Goal: Task Accomplishment & Management: Manage account settings

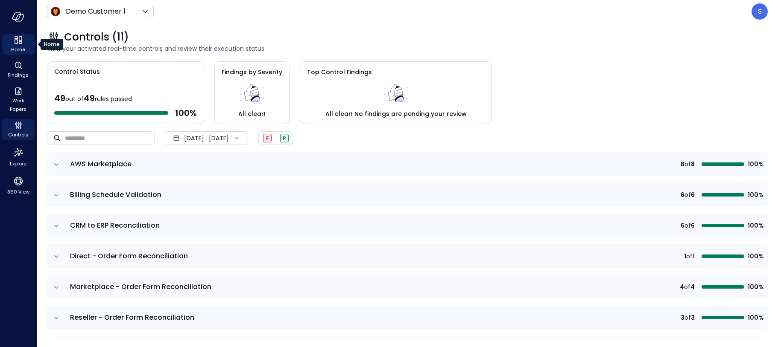
click at [19, 47] on span "Home" at bounding box center [18, 49] width 14 height 9
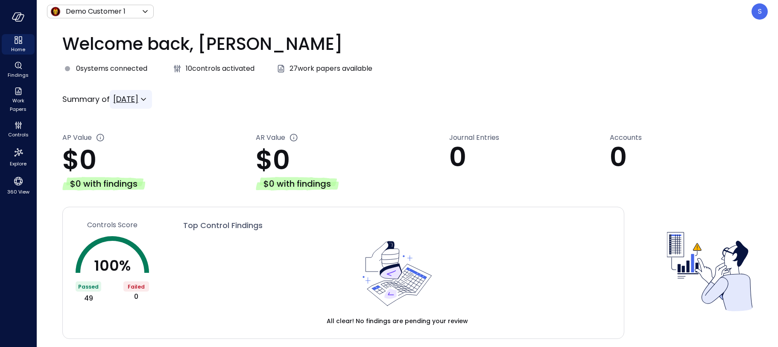
click at [149, 98] on icon at bounding box center [143, 99] width 10 height 10
click at [151, 149] on span "[DATE]" at bounding box center [138, 154] width 37 height 10
click at [149, 97] on icon at bounding box center [143, 99] width 10 height 10
click at [136, 165] on span "YTD" at bounding box center [138, 169] width 37 height 10
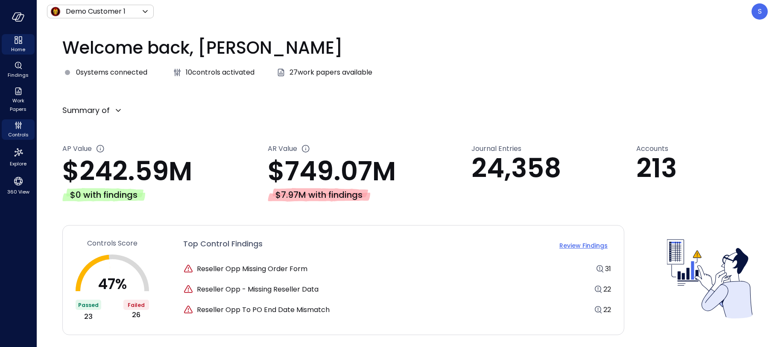
click at [19, 135] on span "Controls" at bounding box center [18, 135] width 20 height 9
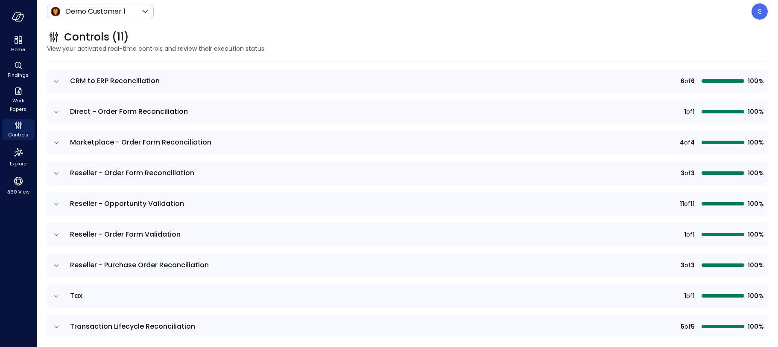
scroll to position [146, 0]
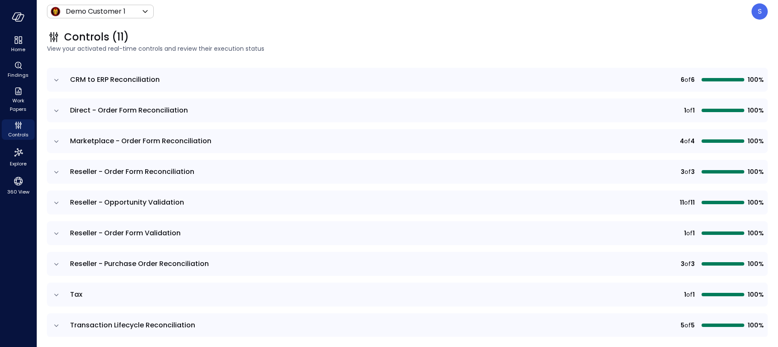
click at [55, 140] on icon "expand row" at bounding box center [56, 141] width 9 height 9
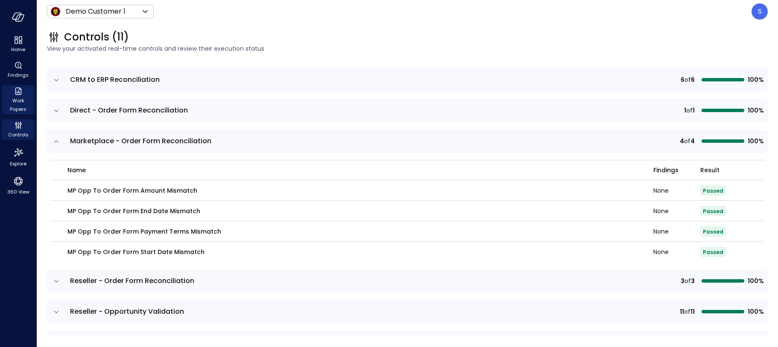
scroll to position [156, 0]
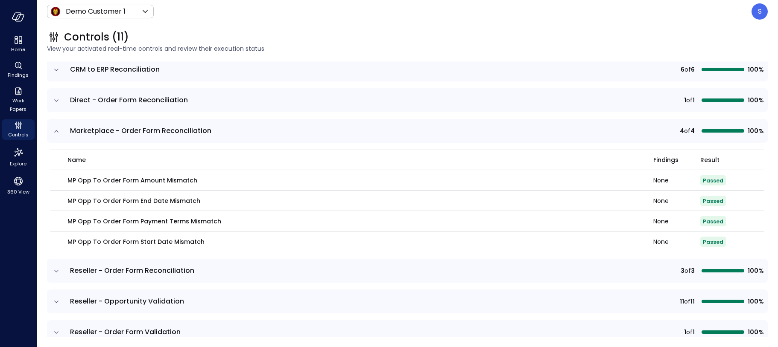
click at [55, 131] on icon "expand row" at bounding box center [56, 131] width 9 height 9
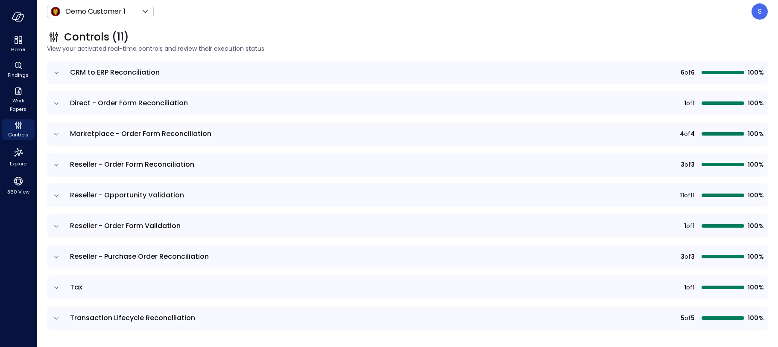
click at [55, 131] on icon "expand row" at bounding box center [56, 134] width 9 height 9
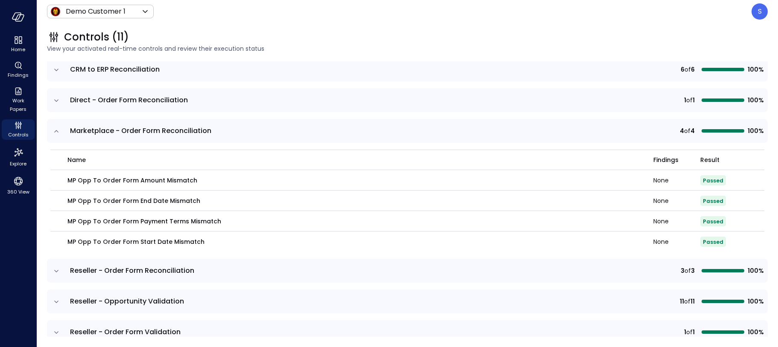
click at [57, 130] on icon "expand row" at bounding box center [56, 131] width 9 height 9
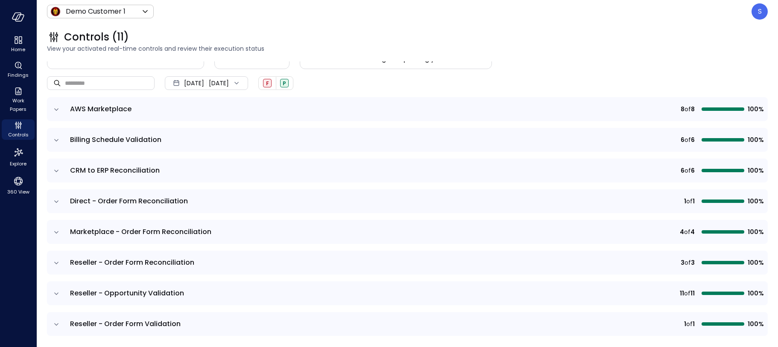
scroll to position [0, 0]
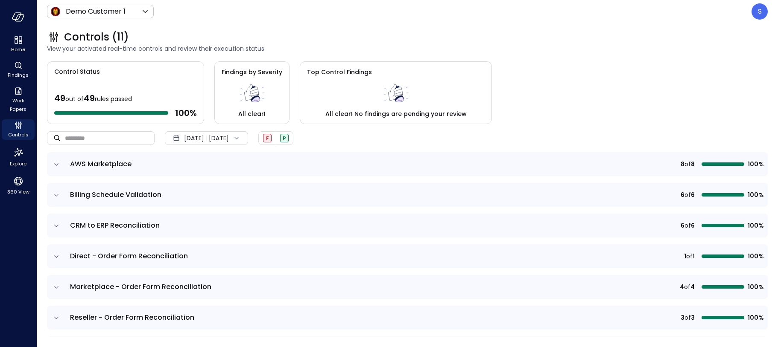
click at [241, 137] on icon at bounding box center [236, 138] width 9 height 9
click at [200, 190] on li "Current Year [DATE]" at bounding box center [211, 190] width 68 height 14
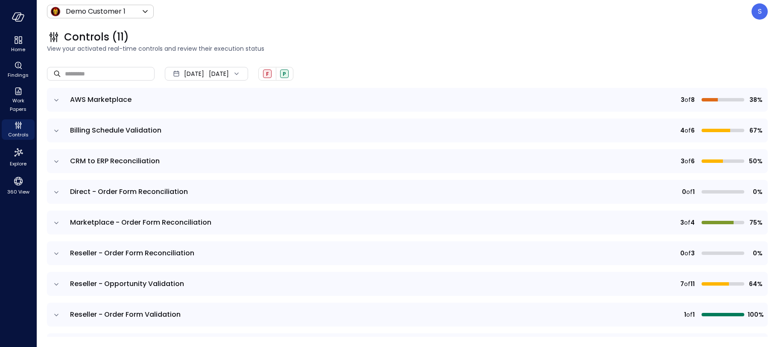
scroll to position [78, 0]
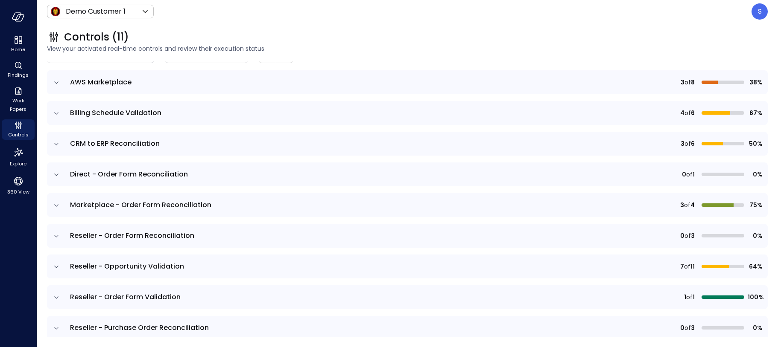
click at [56, 205] on icon "expand row" at bounding box center [56, 205] width 9 height 9
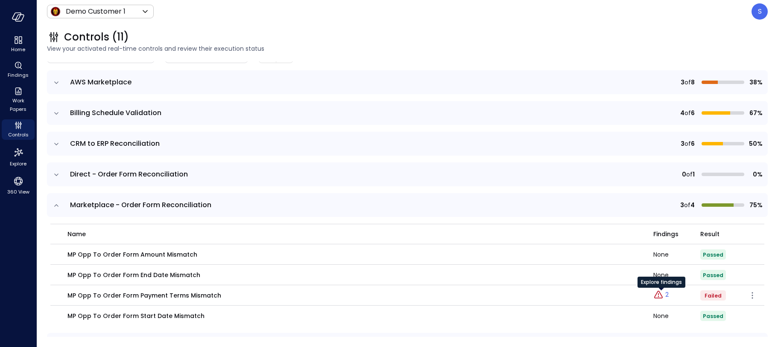
click at [668, 295] on p "2" at bounding box center [666, 295] width 3 height 9
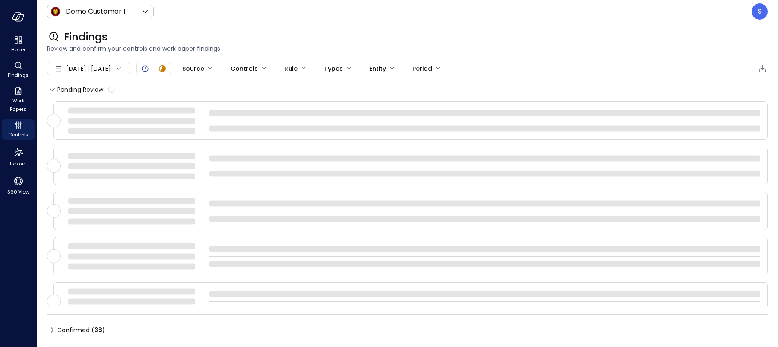
type input "****"
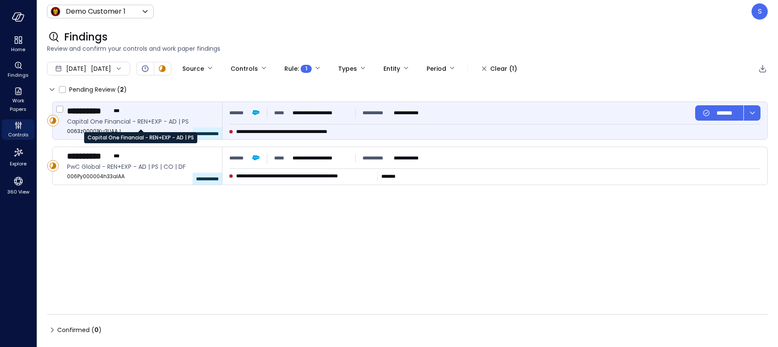
click at [122, 121] on span "Capital One Financial - REN+EXP - AD | PS" at bounding box center [141, 121] width 148 height 9
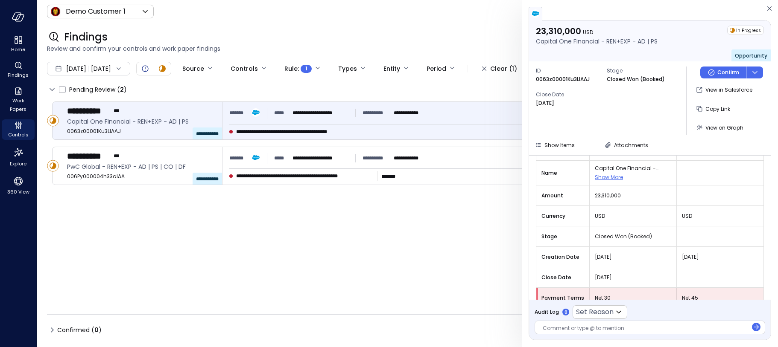
scroll to position [99, 0]
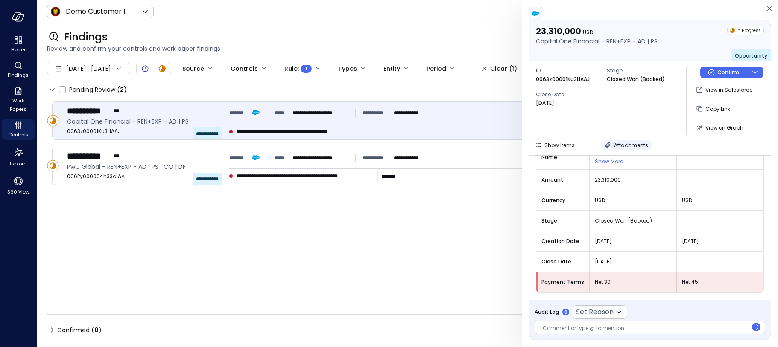
click at [606, 145] on icon "button" at bounding box center [608, 146] width 6 height 6
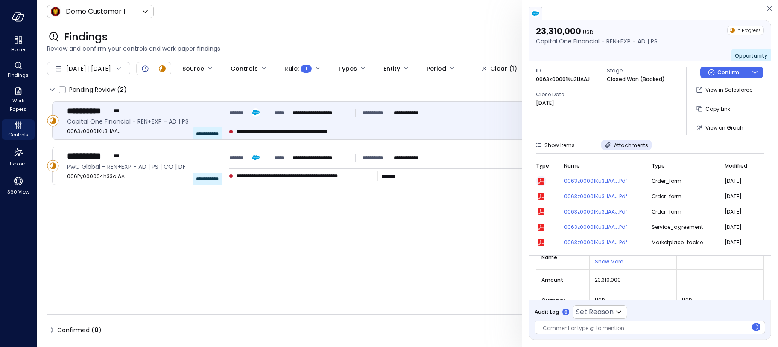
click at [541, 181] on icon "button" at bounding box center [541, 182] width 6 height 6
click at [17, 132] on span "Controls" at bounding box center [18, 135] width 20 height 9
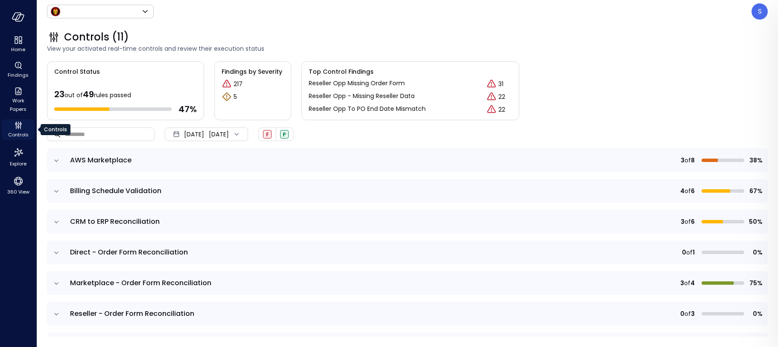
type input "*****"
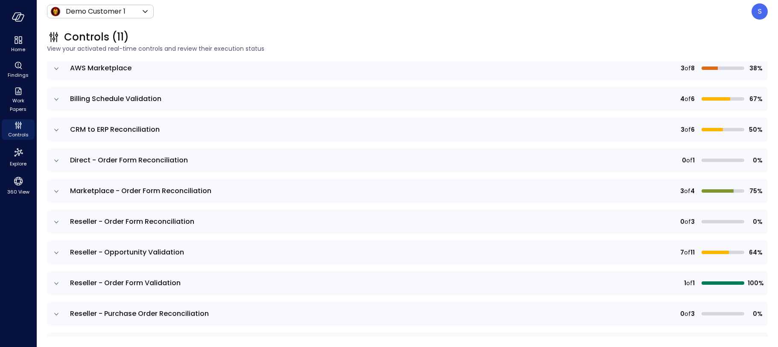
scroll to position [93, 0]
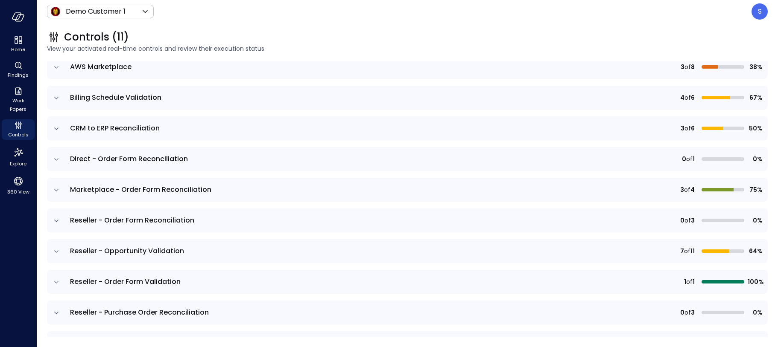
click at [55, 189] on icon "expand row" at bounding box center [56, 190] width 9 height 9
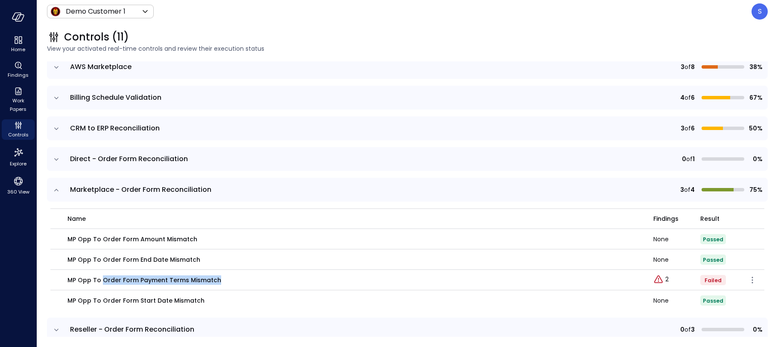
drag, startPoint x: 102, startPoint y: 277, endPoint x: 219, endPoint y: 280, distance: 117.0
click at [219, 280] on div "MP Opp To Order Form Payment Terms Mismatch" at bounding box center [354, 280] width 575 height 9
click at [666, 280] on p "2" at bounding box center [666, 279] width 3 height 9
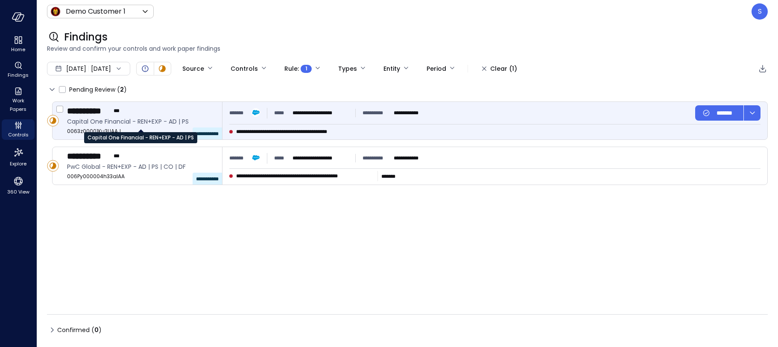
click at [106, 119] on span "Capital One Financial - REN+EXP - AD | PS" at bounding box center [141, 121] width 148 height 9
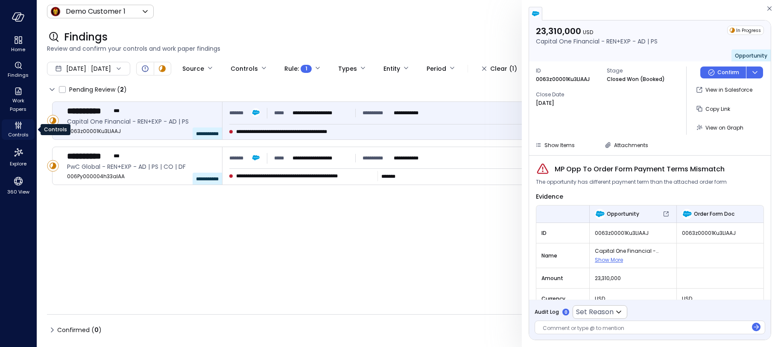
click at [18, 131] on span "Controls" at bounding box center [18, 135] width 20 height 9
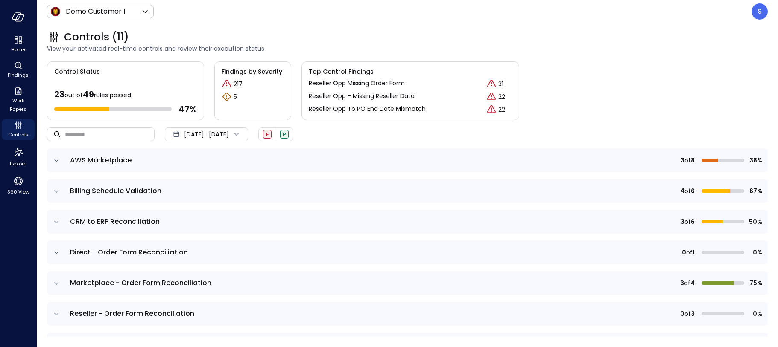
click at [56, 158] on icon "expand row" at bounding box center [56, 161] width 9 height 9
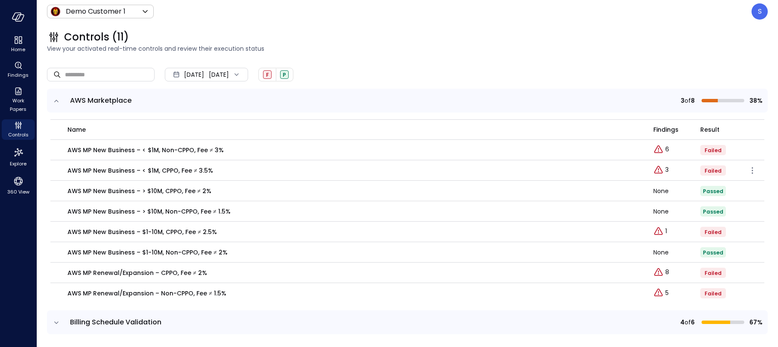
scroll to position [59, 0]
click at [55, 98] on icon "expand row" at bounding box center [56, 102] width 9 height 9
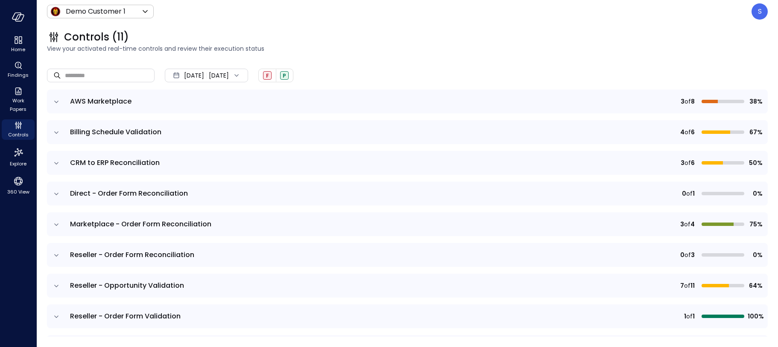
click at [57, 162] on icon "expand row" at bounding box center [56, 163] width 9 height 9
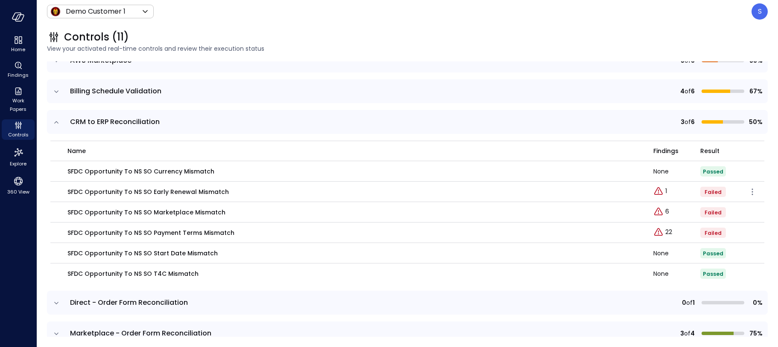
scroll to position [99, 0]
click at [57, 122] on icon "expand row" at bounding box center [56, 123] width 9 height 9
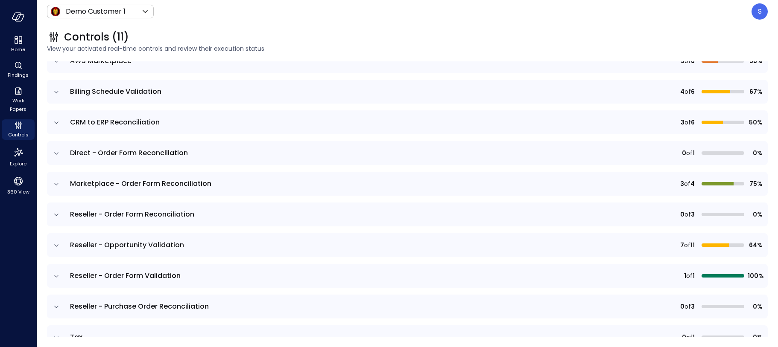
click at [57, 183] on icon "expand row" at bounding box center [56, 184] width 9 height 9
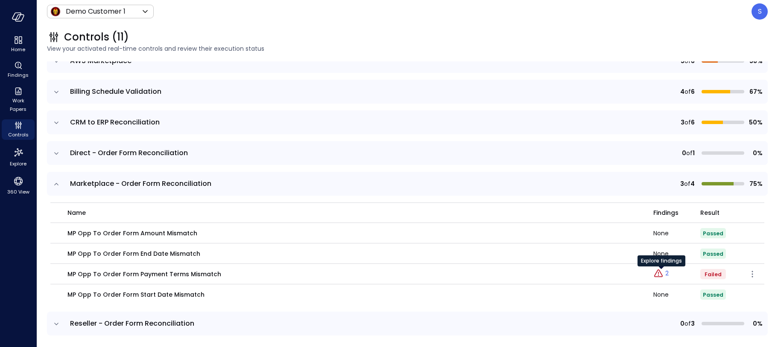
click at [668, 274] on p "2" at bounding box center [666, 273] width 3 height 9
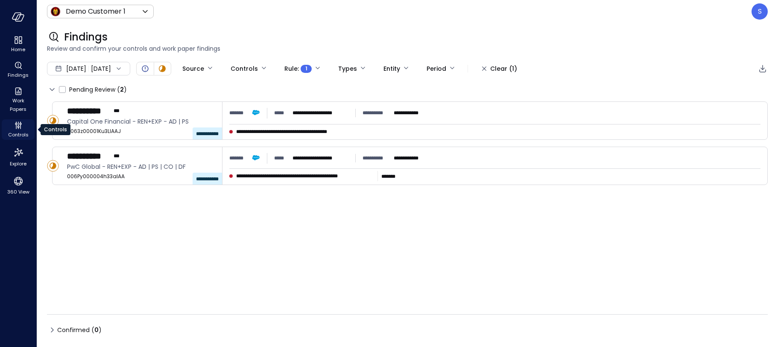
click at [15, 129] on icon "Controls" at bounding box center [18, 125] width 10 height 10
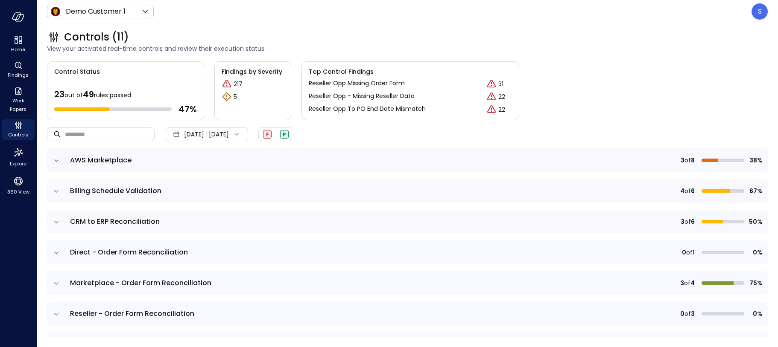
click at [57, 282] on icon "expand row" at bounding box center [56, 284] width 9 height 9
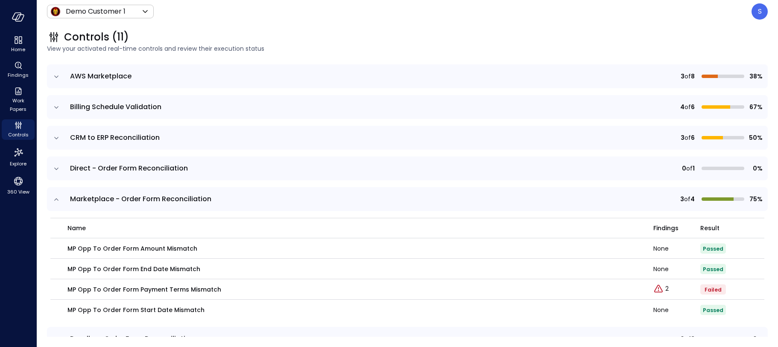
scroll to position [87, 0]
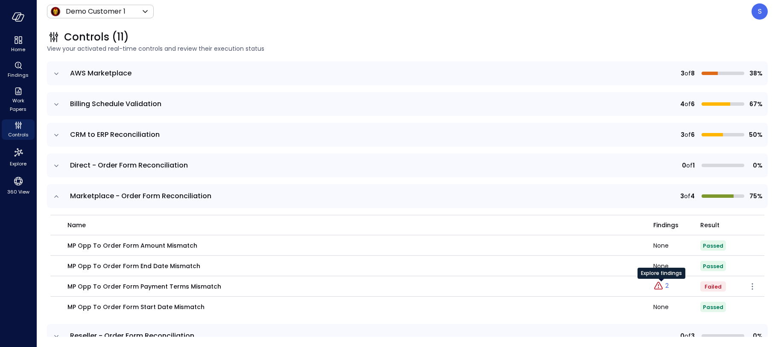
click at [666, 287] on p "2" at bounding box center [666, 286] width 3 height 9
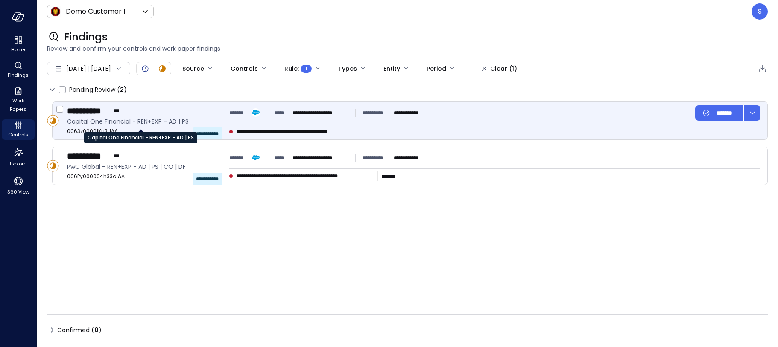
click at [100, 125] on span "Capital One Financial - REN+EXP - AD | PS" at bounding box center [141, 121] width 148 height 9
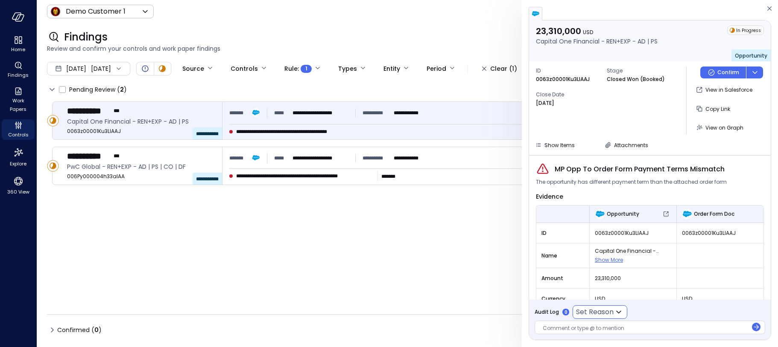
click at [619, 311] on icon at bounding box center [618, 312] width 10 height 10
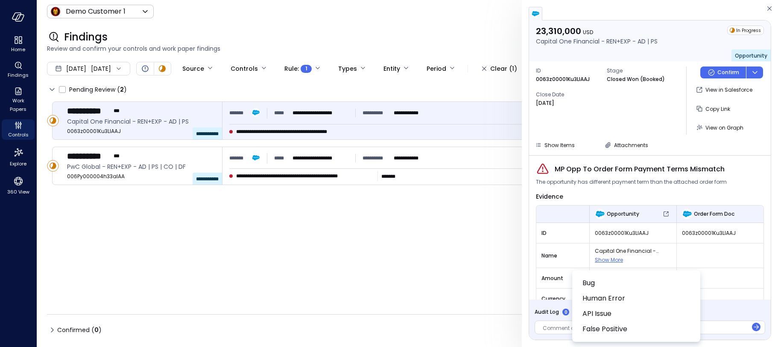
click at [551, 327] on div at bounding box center [389, 173] width 778 height 347
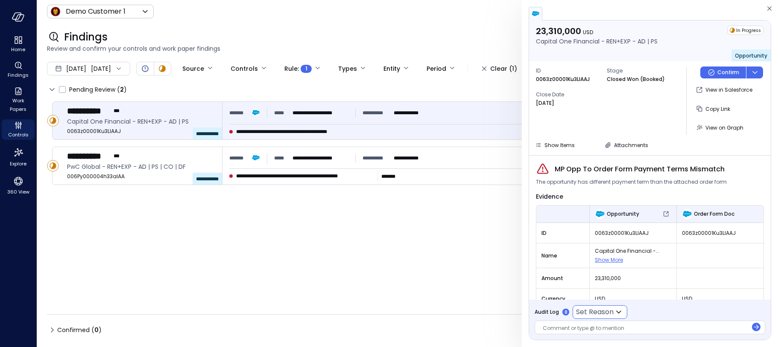
click at [548, 327] on div at bounding box center [644, 329] width 205 height 9
click at [712, 126] on span "View on Graph" at bounding box center [724, 127] width 38 height 7
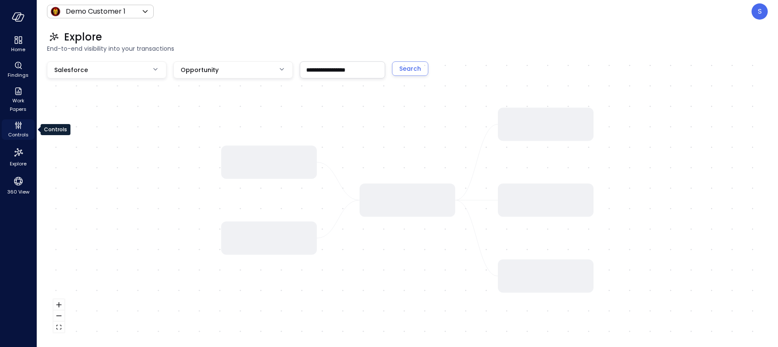
click at [19, 132] on span "Controls" at bounding box center [18, 135] width 20 height 9
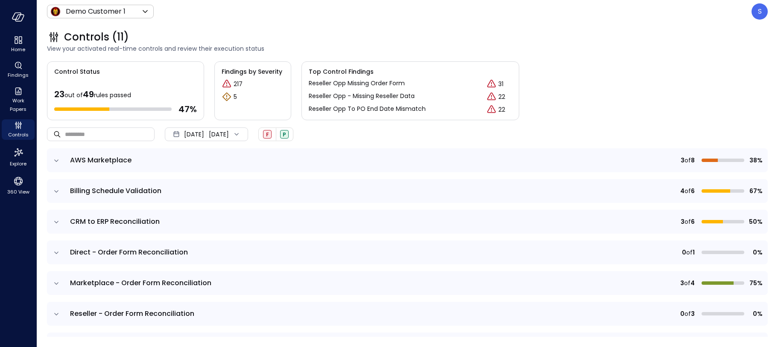
click at [56, 282] on icon "expand row" at bounding box center [56, 284] width 9 height 9
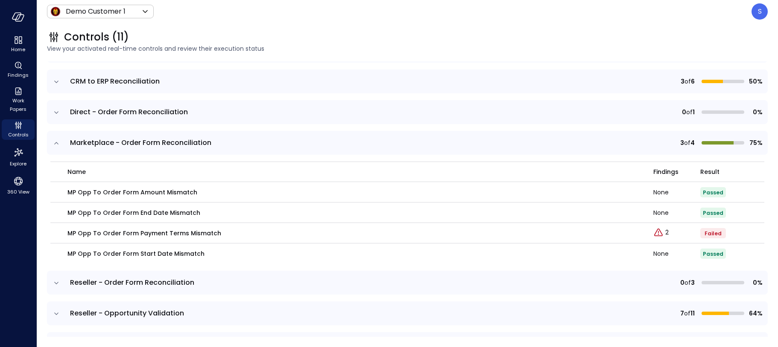
scroll to position [150, 0]
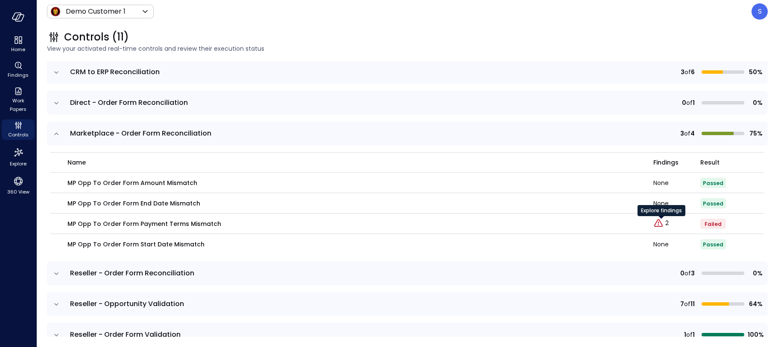
click at [667, 221] on div "Explore findings" at bounding box center [661, 213] width 48 height 17
click at [662, 223] on icon "Explore findings" at bounding box center [658, 224] width 10 height 10
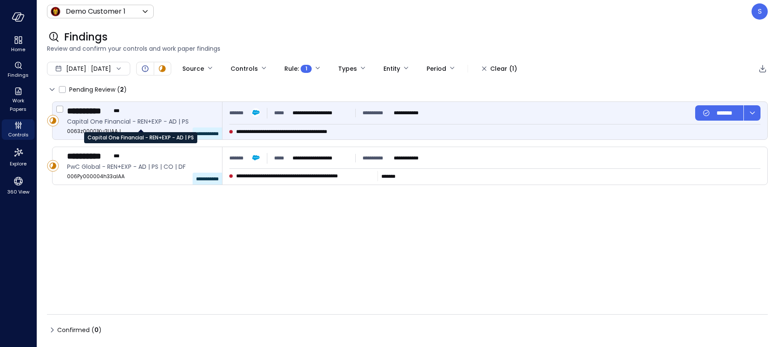
click at [148, 122] on span "Capital One Financial - REN+EXP - AD | PS" at bounding box center [141, 121] width 148 height 9
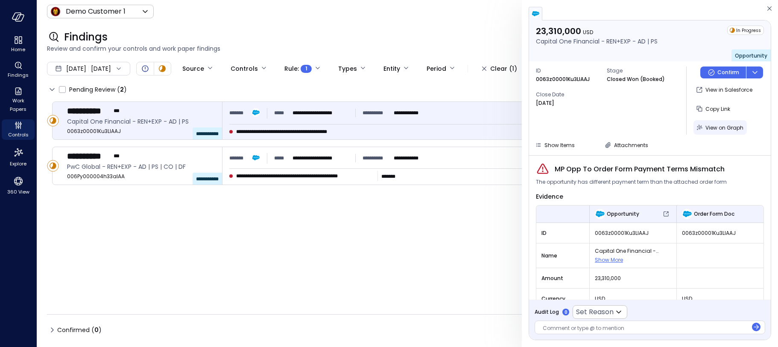
click at [725, 124] on span "View on Graph" at bounding box center [724, 127] width 38 height 7
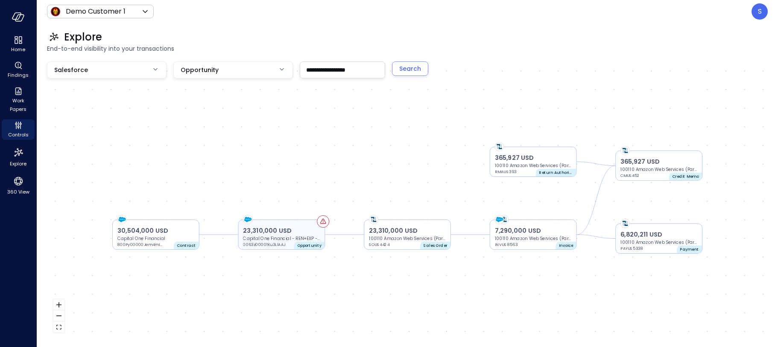
click at [324, 221] on icon at bounding box center [323, 221] width 6 height 5
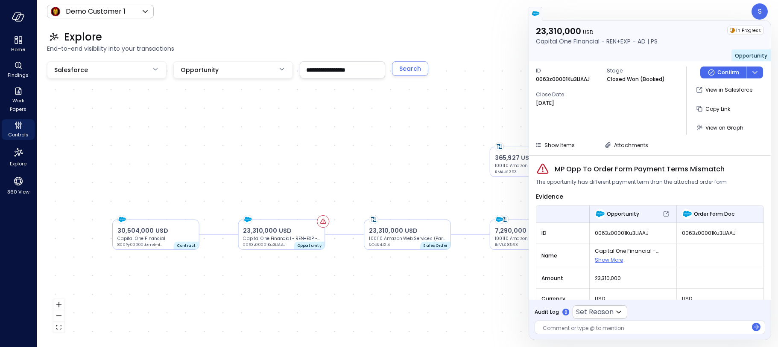
click at [481, 260] on div "23,310,000 USD Capital One Financial - REN+EXP - AD | PS 0063z00001Ku3LlAAJ Opp…" at bounding box center [407, 200] width 720 height 278
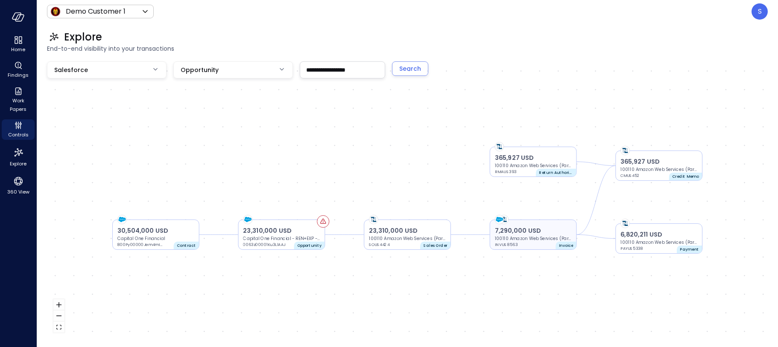
click at [522, 233] on p "7,290,000 USD" at bounding box center [533, 230] width 77 height 9
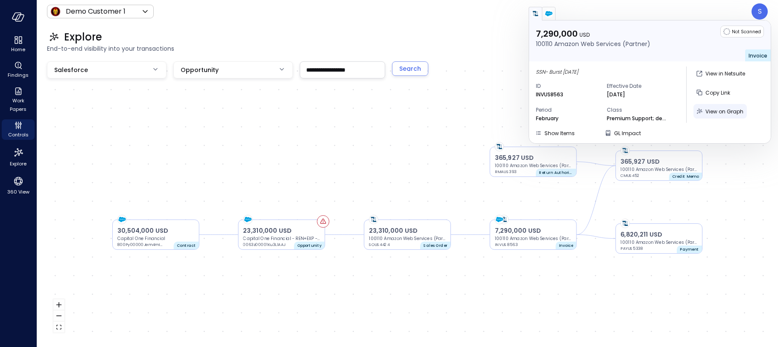
click at [717, 111] on span "View on Graph" at bounding box center [724, 111] width 38 height 7
type input "********"
type input "*"
type input "*******"
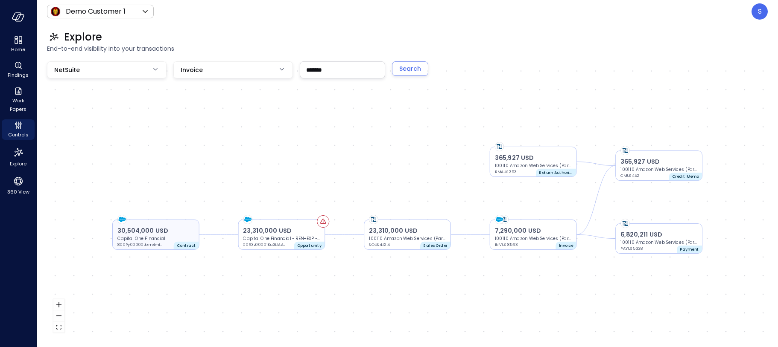
click at [135, 230] on p "30,504,000 USD" at bounding box center [155, 230] width 77 height 9
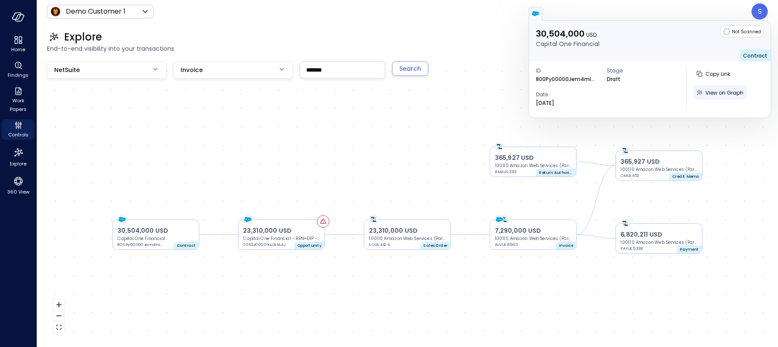
click at [723, 89] on span "View on Graph" at bounding box center [724, 92] width 38 height 7
type input "**********"
type input "***"
type input "**********"
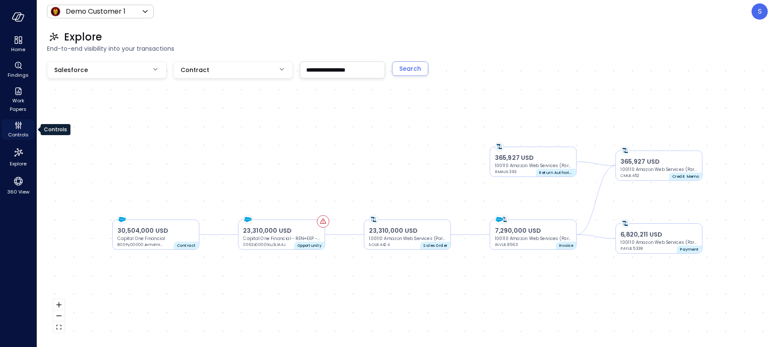
click at [18, 131] on span "Controls" at bounding box center [18, 135] width 20 height 9
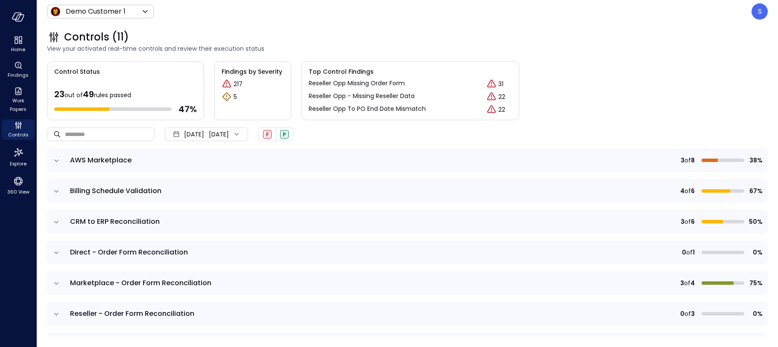
click at [56, 282] on icon "expand row" at bounding box center [56, 284] width 9 height 9
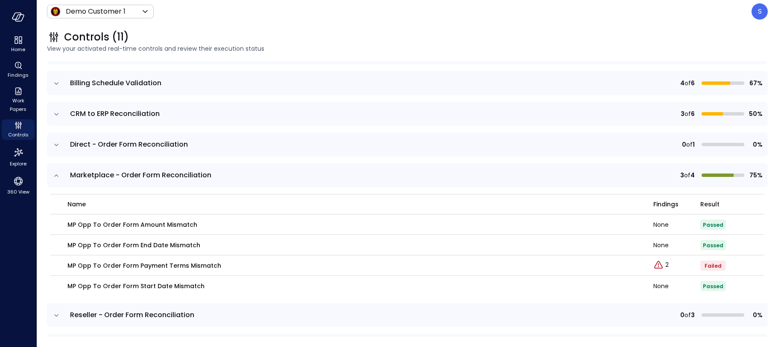
scroll to position [110, 0]
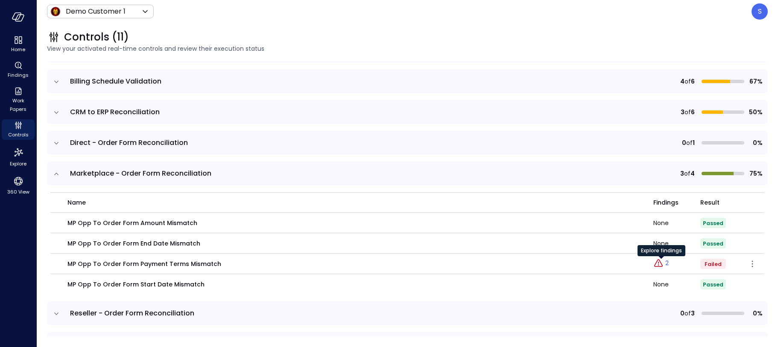
click at [667, 263] on p "2" at bounding box center [666, 263] width 3 height 9
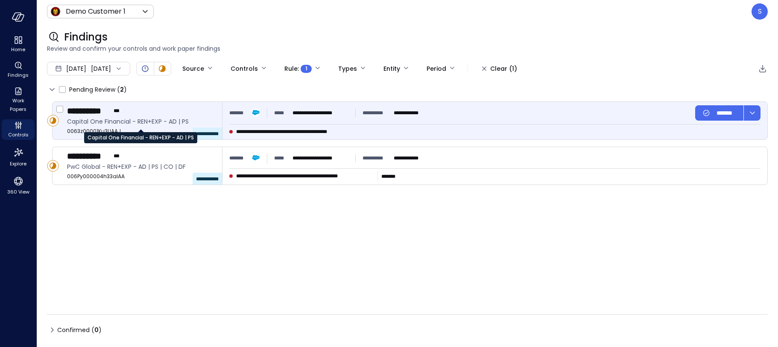
click at [145, 125] on span "Capital One Financial - REN+EXP - AD | PS" at bounding box center [141, 121] width 148 height 9
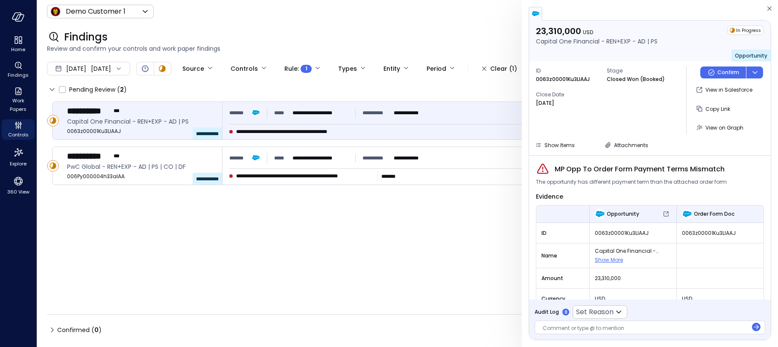
click at [717, 124] on span "View on Graph" at bounding box center [724, 127] width 38 height 7
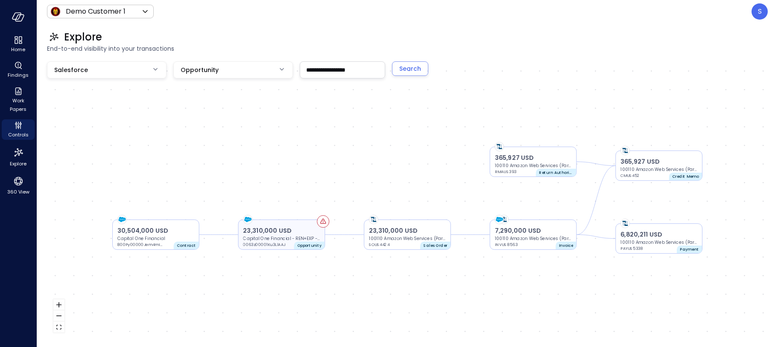
click at [324, 222] on icon at bounding box center [323, 221] width 6 height 5
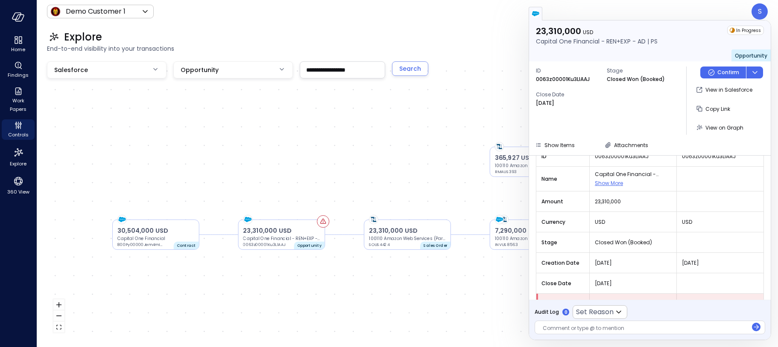
scroll to position [99, 0]
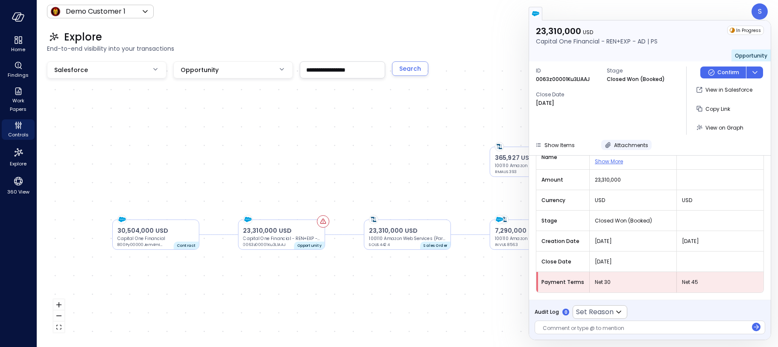
click at [606, 143] on icon "button" at bounding box center [608, 145] width 9 height 9
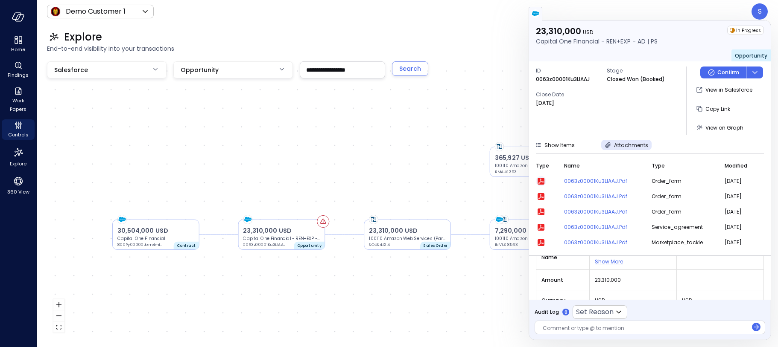
click at [541, 179] on icon "button" at bounding box center [540, 181] width 7 height 7
click at [504, 62] on div "23,310,000 USD Capital One Financial - REN+EXP - AD | PS 0063z00001Ku3LlAAJ Opp…" at bounding box center [407, 200] width 720 height 278
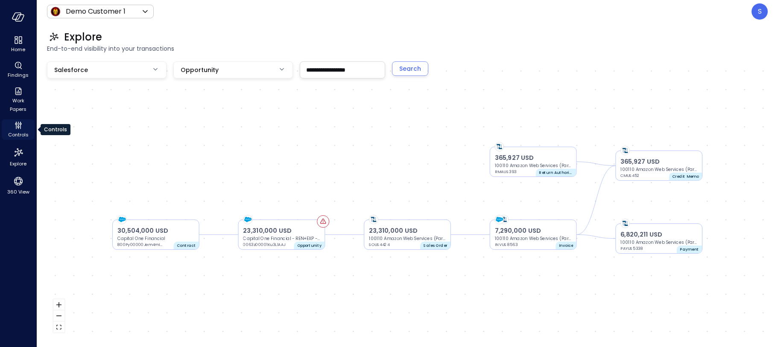
click at [17, 135] on span "Controls" at bounding box center [18, 135] width 20 height 9
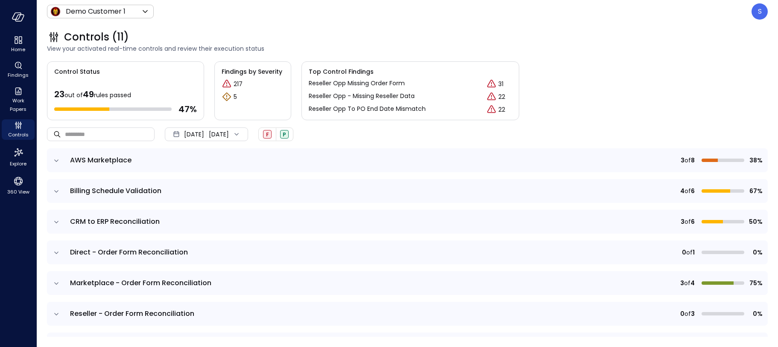
click at [55, 282] on icon "expand row" at bounding box center [56, 284] width 9 height 9
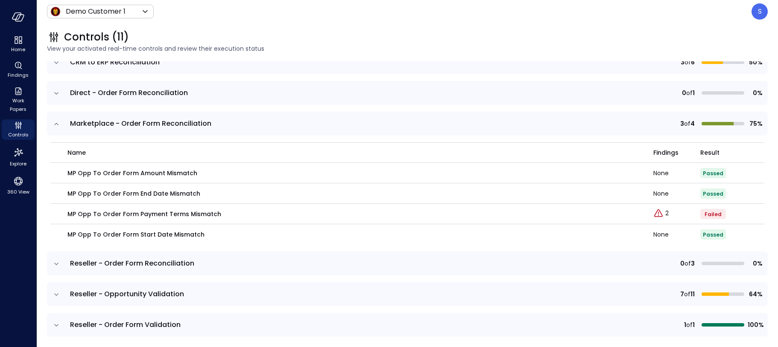
scroll to position [157, 0]
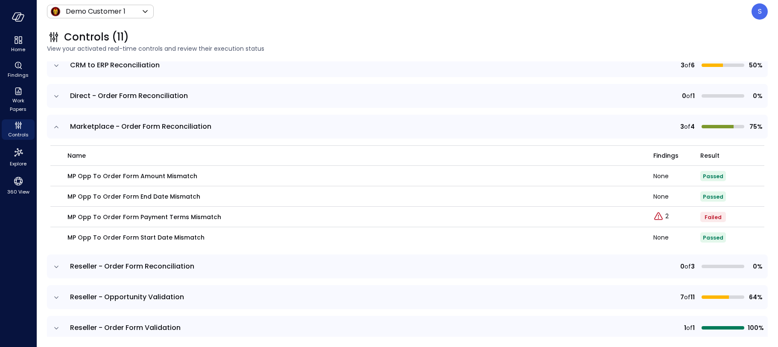
click at [57, 127] on icon "expand row" at bounding box center [56, 127] width 9 height 9
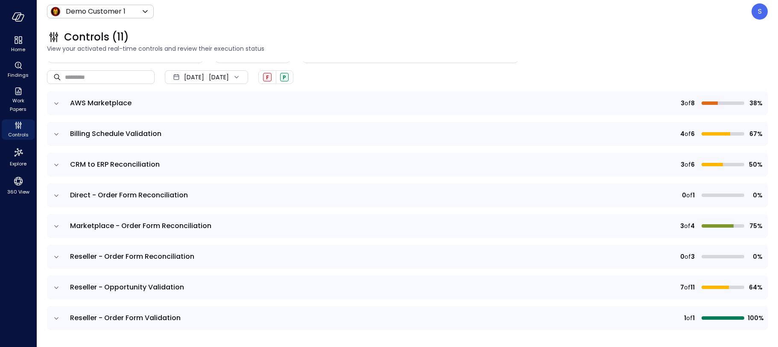
scroll to position [52, 0]
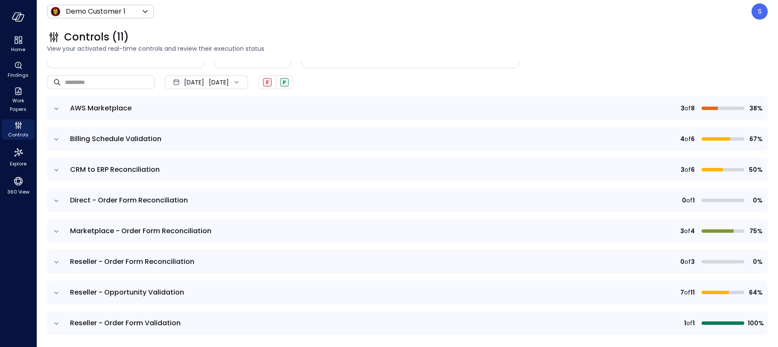
click at [56, 169] on icon "expand row" at bounding box center [56, 170] width 9 height 9
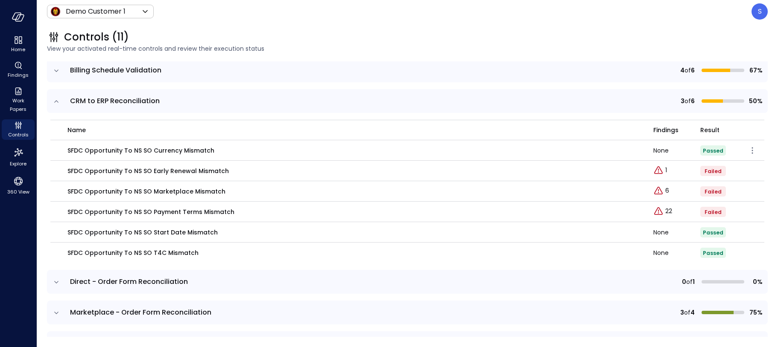
scroll to position [140, 0]
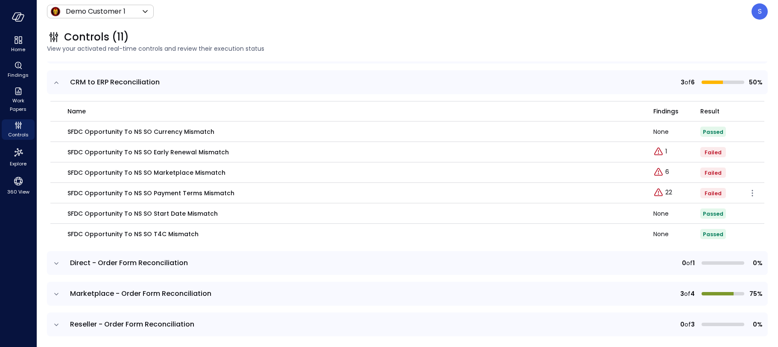
click at [105, 194] on p "SFDC Opportunity to NS SO Payment Terms Mismatch" at bounding box center [150, 193] width 167 height 9
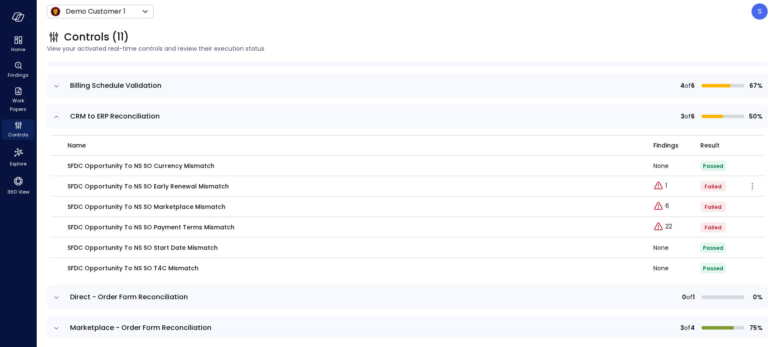
scroll to position [111, 0]
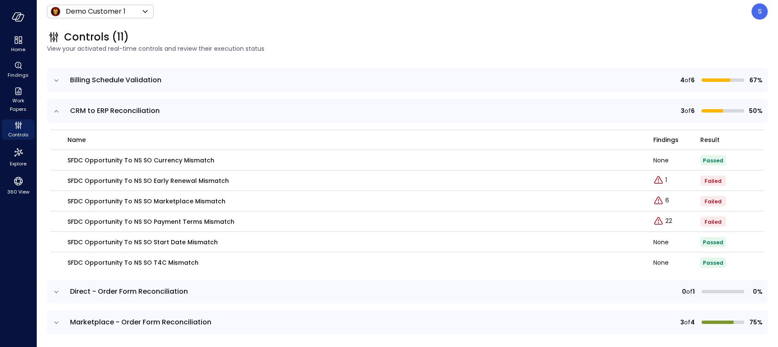
click at [57, 109] on icon "expand row" at bounding box center [56, 111] width 9 height 9
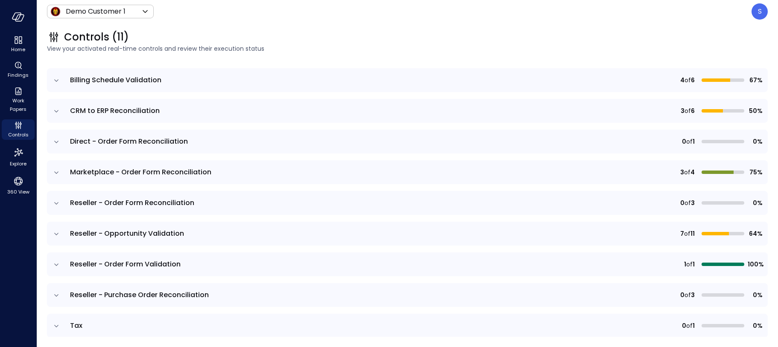
click at [55, 170] on icon "expand row" at bounding box center [56, 173] width 9 height 9
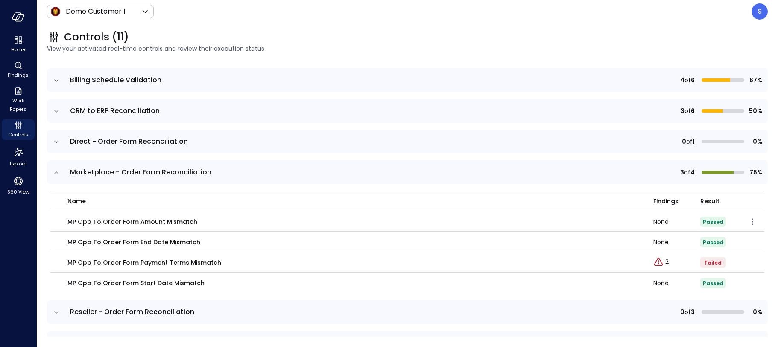
click at [105, 222] on p "MP Opp To Order Form Amount Mismatch" at bounding box center [132, 221] width 130 height 9
click at [753, 222] on icon "button" at bounding box center [752, 222] width 10 height 10
click at [731, 235] on p "Edit control" at bounding box center [722, 234] width 34 height 9
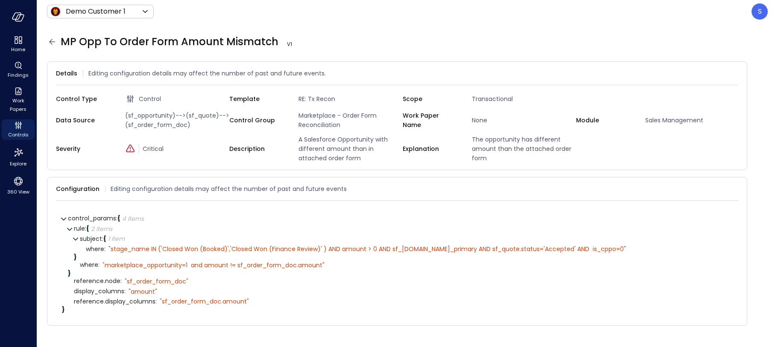
click at [50, 40] on icon at bounding box center [52, 42] width 10 height 10
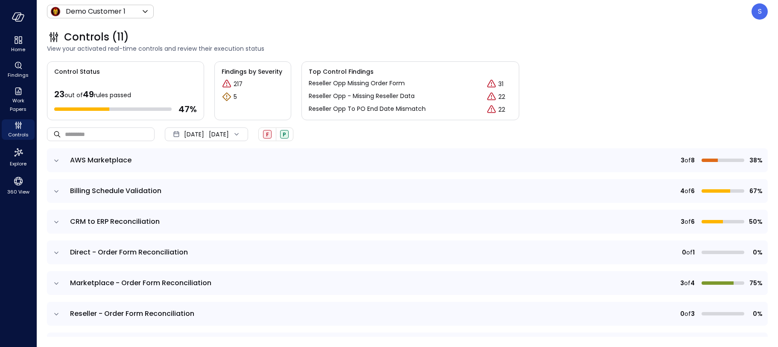
click at [55, 282] on icon "expand row" at bounding box center [56, 284] width 9 height 9
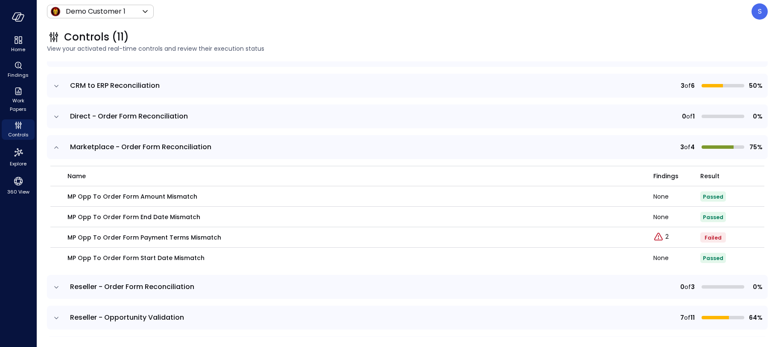
scroll to position [143, 0]
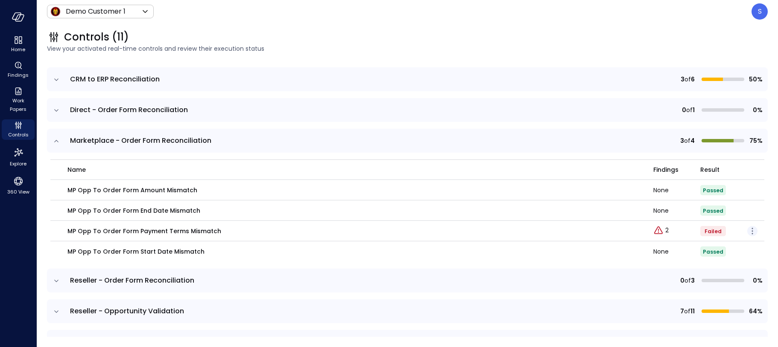
click at [753, 230] on icon "button" at bounding box center [752, 231] width 10 height 10
click at [721, 241] on p "Edit control" at bounding box center [722, 243] width 34 height 9
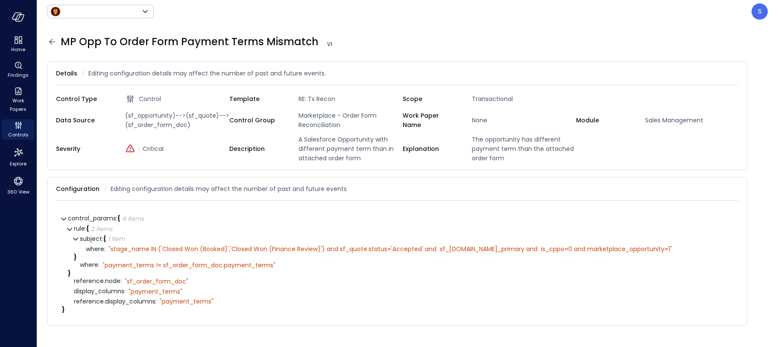
type input "*****"
click at [51, 40] on icon at bounding box center [52, 42] width 6 height 6
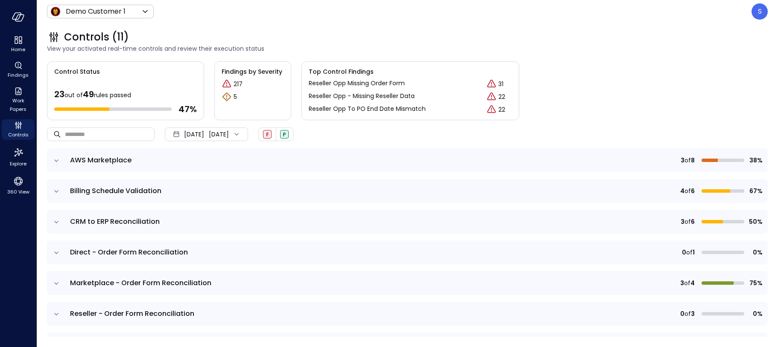
scroll to position [1, 0]
click at [57, 281] on icon "expand row" at bounding box center [56, 283] width 9 height 9
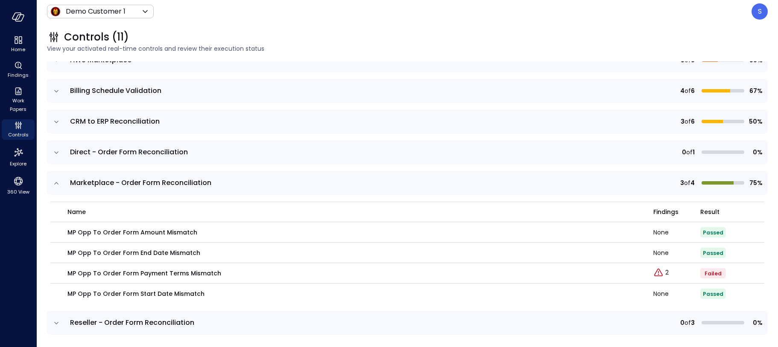
scroll to position [99, 0]
click at [752, 273] on icon "button" at bounding box center [752, 274] width 10 height 10
click at [724, 287] on p "Edit control" at bounding box center [722, 287] width 34 height 9
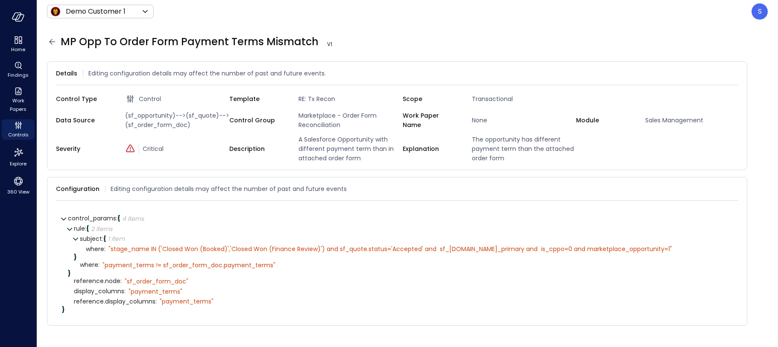
click at [51, 39] on icon at bounding box center [52, 42] width 6 height 6
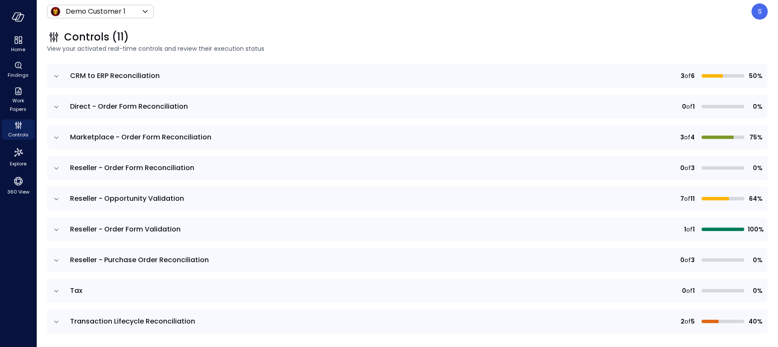
scroll to position [149, 0]
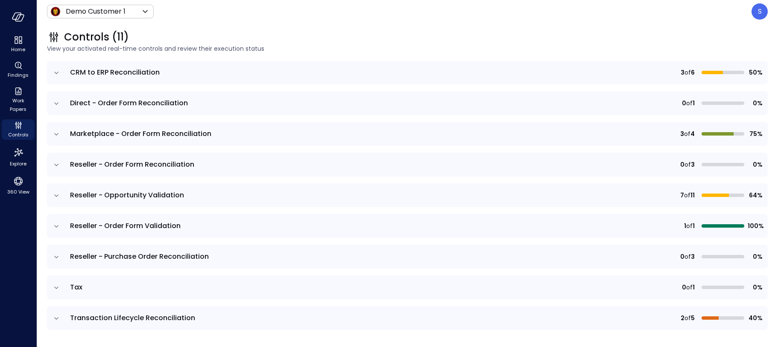
click at [56, 254] on icon "expand row" at bounding box center [56, 257] width 9 height 9
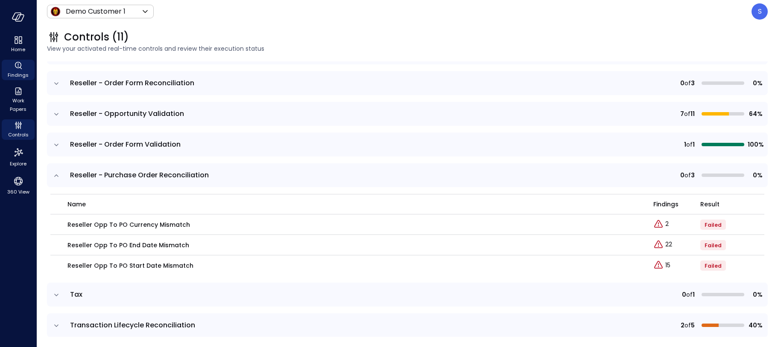
scroll to position [232, 0]
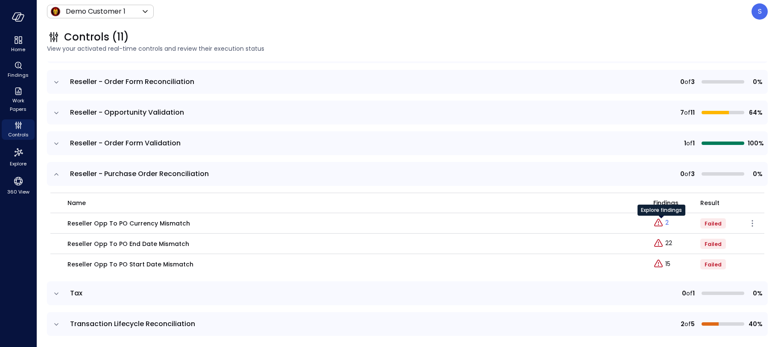
click at [666, 223] on p "2" at bounding box center [666, 223] width 3 height 9
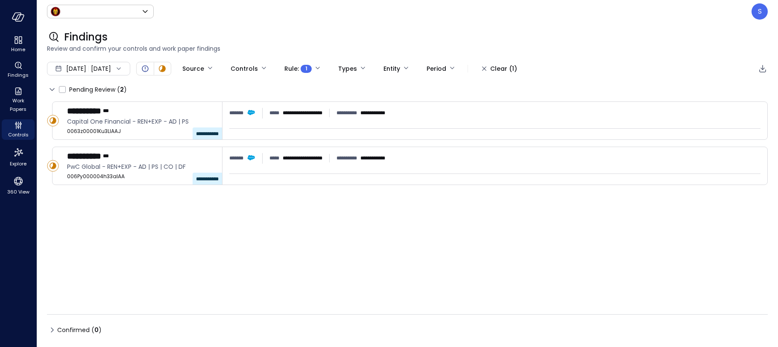
type input "*****"
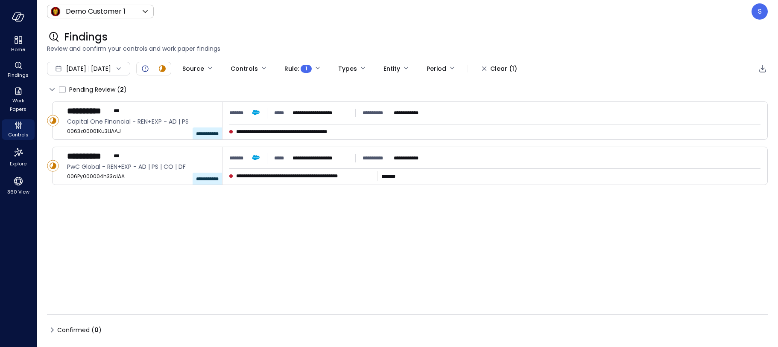
type input "****"
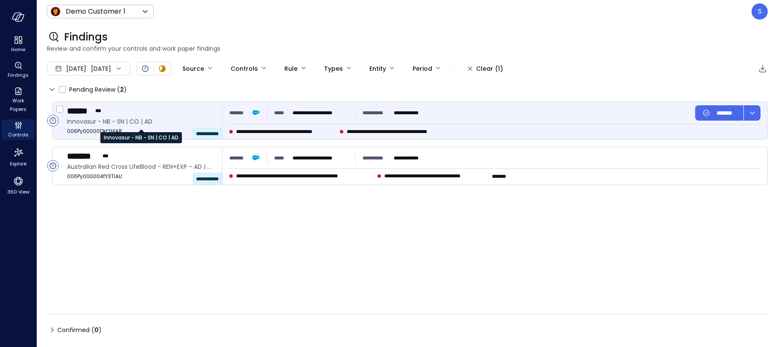
click at [110, 120] on span "Innovasur - NB - SN | CO | AD" at bounding box center [141, 121] width 148 height 9
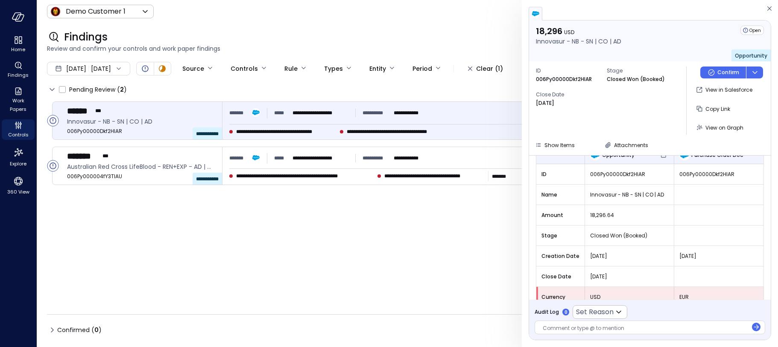
scroll to position [96, 0]
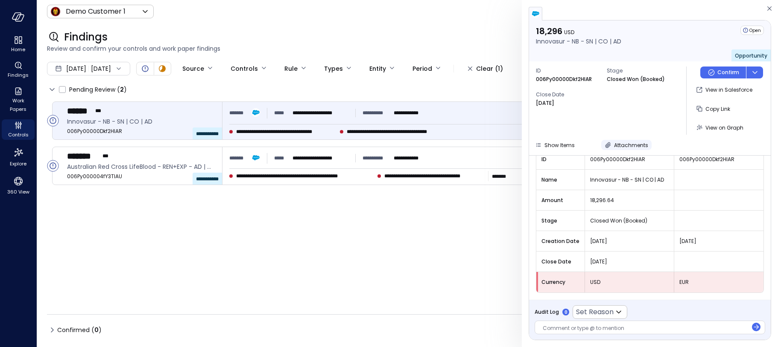
click at [607, 143] on icon "button" at bounding box center [608, 146] width 6 height 6
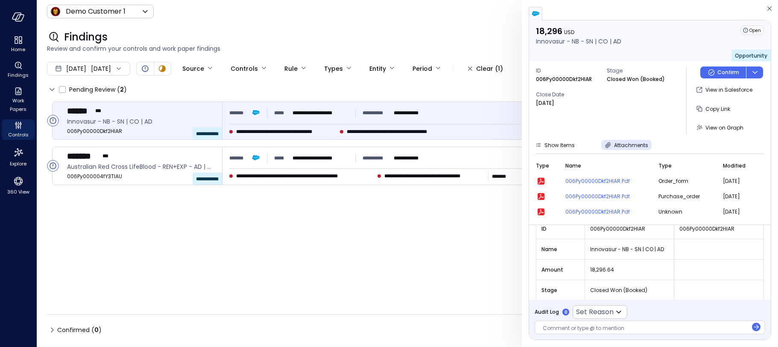
click at [540, 181] on icon "button" at bounding box center [540, 181] width 5 height 5
click at [19, 130] on icon "Controls" at bounding box center [18, 125] width 10 height 10
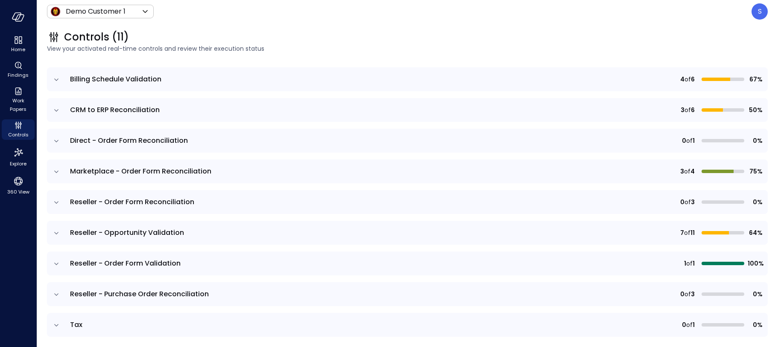
scroll to position [149, 0]
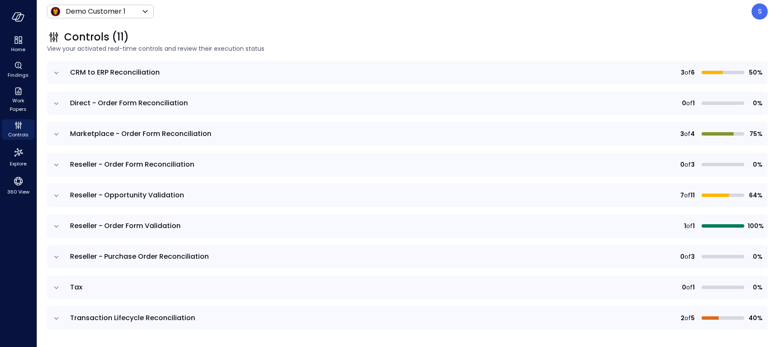
click at [58, 285] on icon "expand row" at bounding box center [56, 288] width 9 height 9
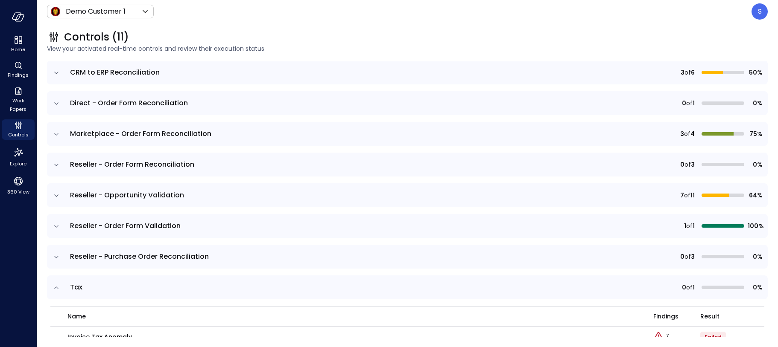
scroll to position [197, 0]
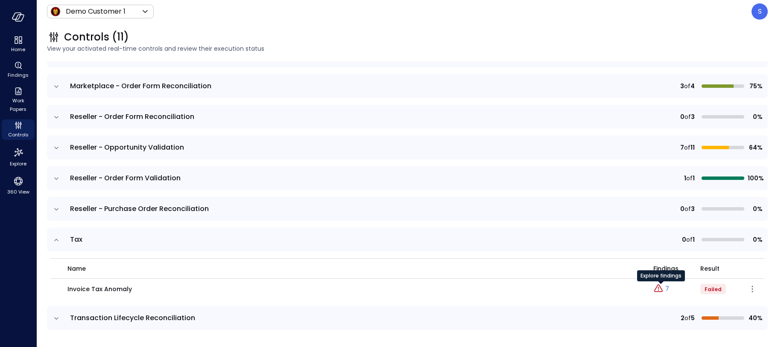
click at [667, 288] on p "7" at bounding box center [667, 289] width 4 height 9
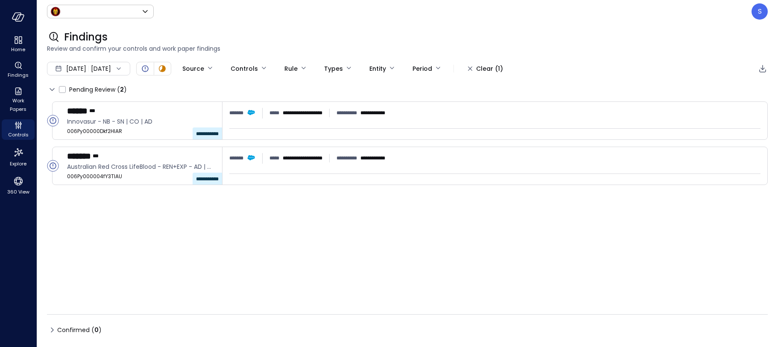
type input "*****"
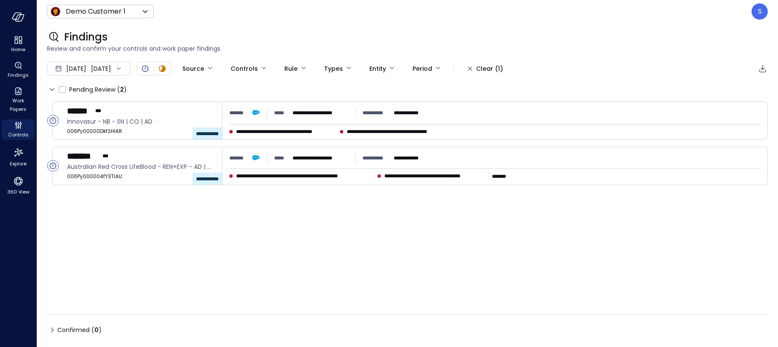
type input "**"
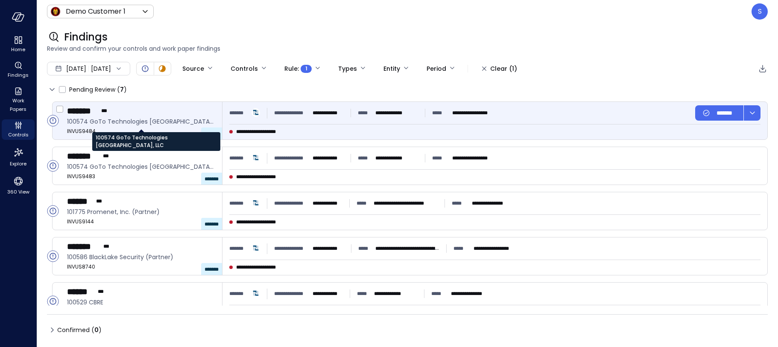
click at [113, 125] on span "100574 GoTo Technologies [GEOGRAPHIC_DATA], LLC" at bounding box center [141, 121] width 148 height 9
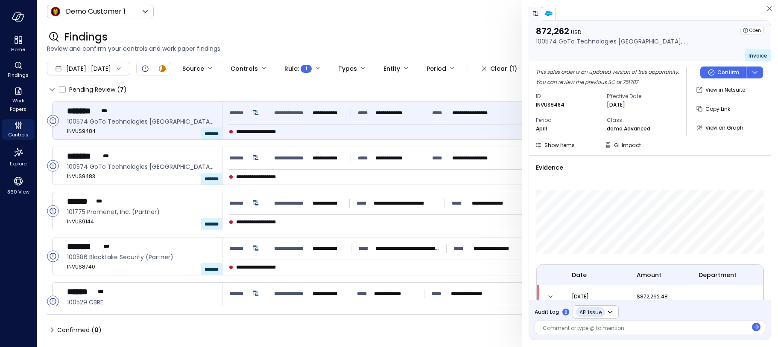
scroll to position [26, 0]
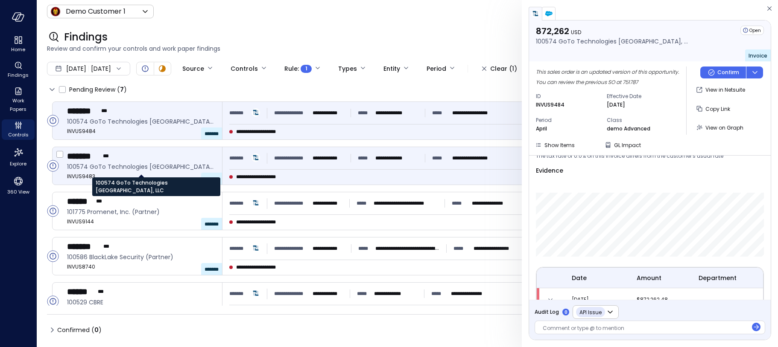
click at [146, 164] on span "100574 GoTo Technologies [GEOGRAPHIC_DATA], LLC" at bounding box center [141, 166] width 148 height 9
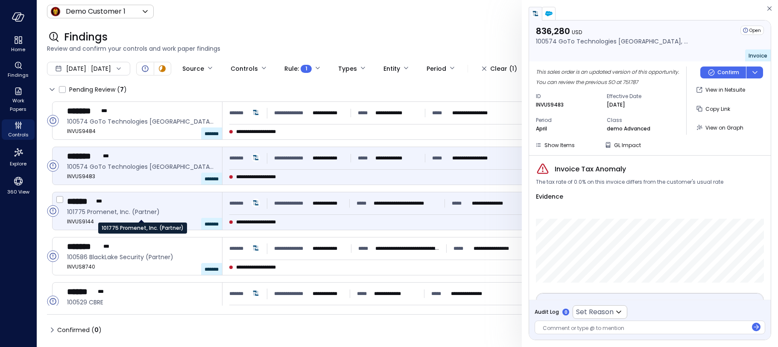
click at [140, 214] on span "101775 Promenet, Inc. (Partner)" at bounding box center [141, 211] width 148 height 9
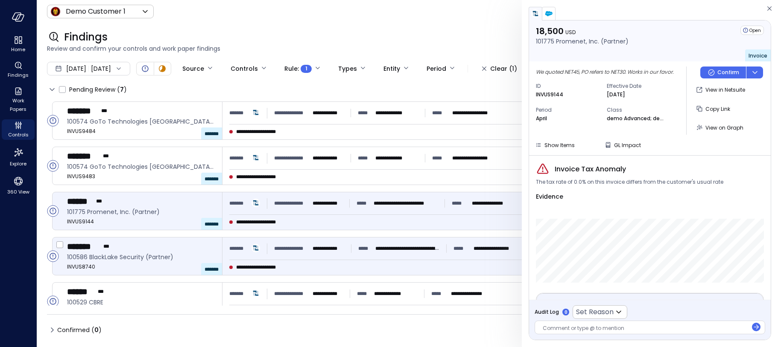
click at [142, 248] on div "******* ***" at bounding box center [141, 246] width 148 height 11
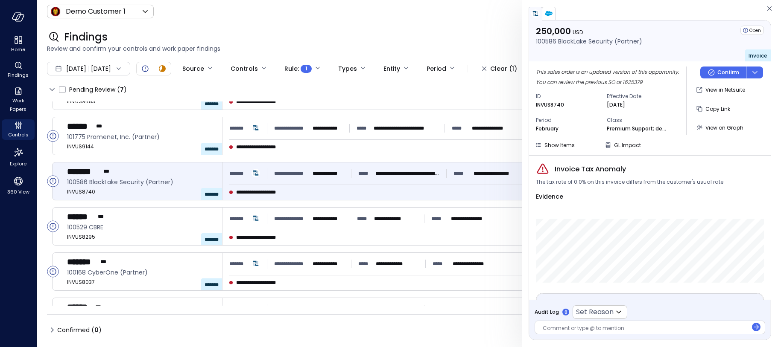
scroll to position [105, 0]
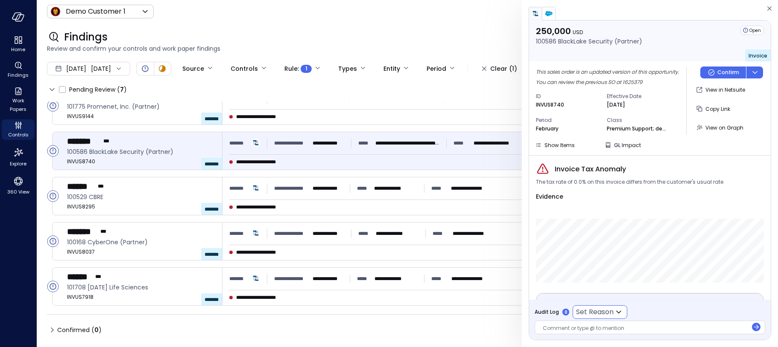
click at [619, 309] on icon at bounding box center [618, 312] width 10 height 10
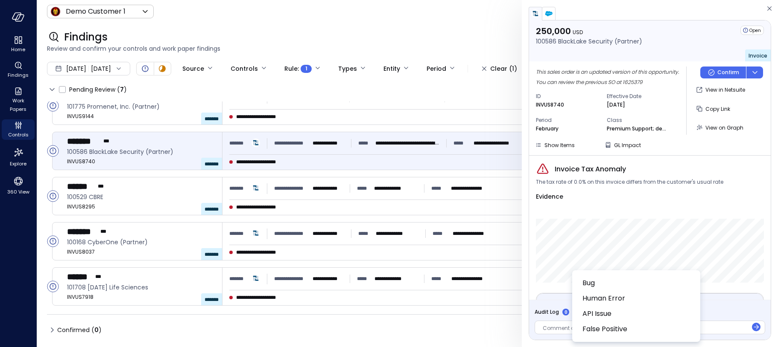
click at [557, 325] on div at bounding box center [389, 173] width 778 height 347
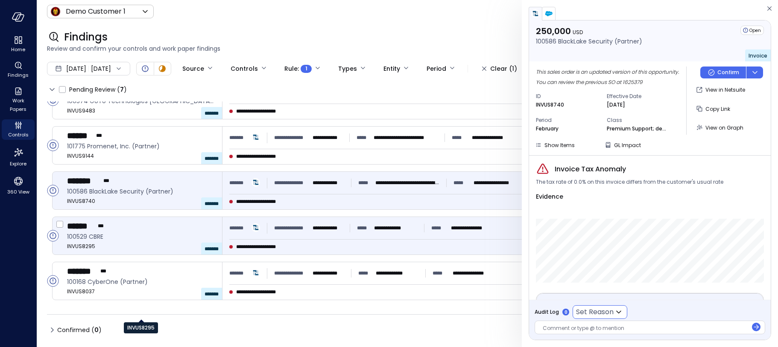
scroll to position [0, 0]
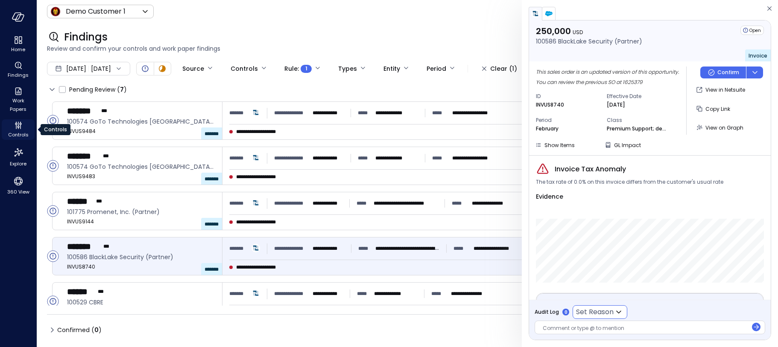
click at [17, 131] on span "Controls" at bounding box center [18, 135] width 20 height 9
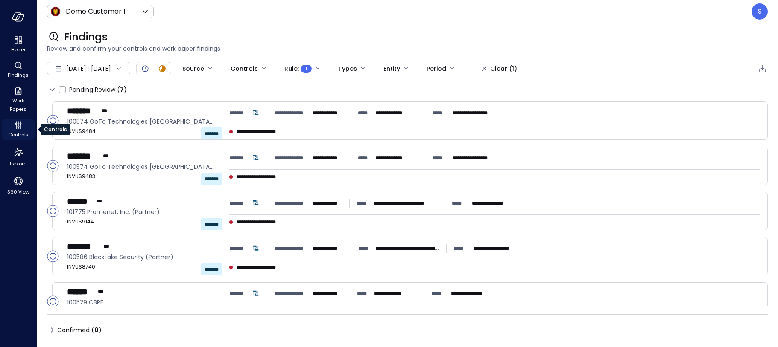
click at [17, 131] on span "Controls" at bounding box center [18, 135] width 20 height 9
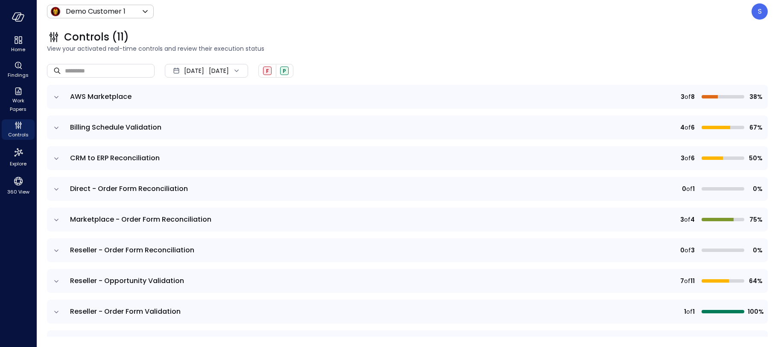
scroll to position [63, 0]
click at [57, 128] on icon "expand row" at bounding box center [56, 128] width 9 height 9
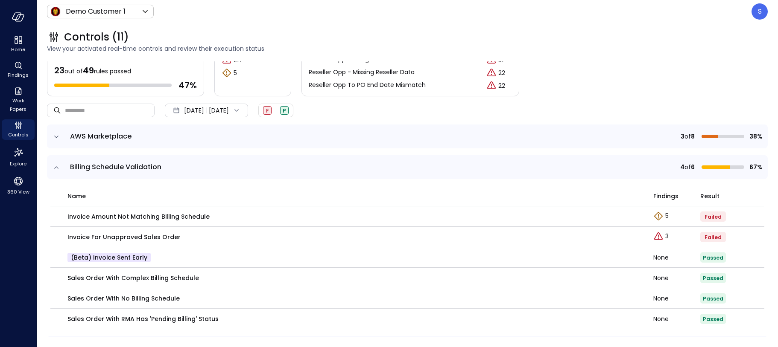
scroll to position [21, 0]
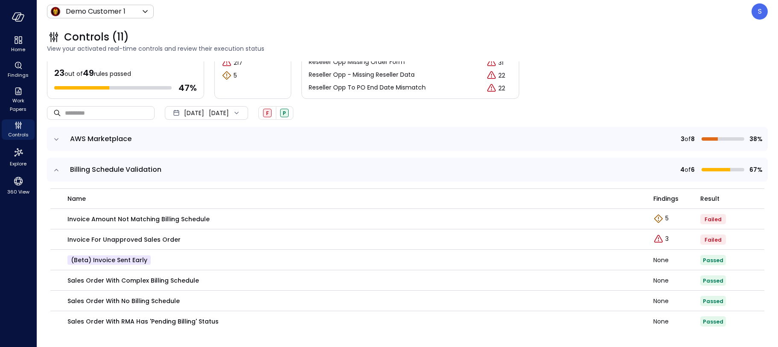
click at [55, 170] on icon "expand row" at bounding box center [56, 170] width 4 height 2
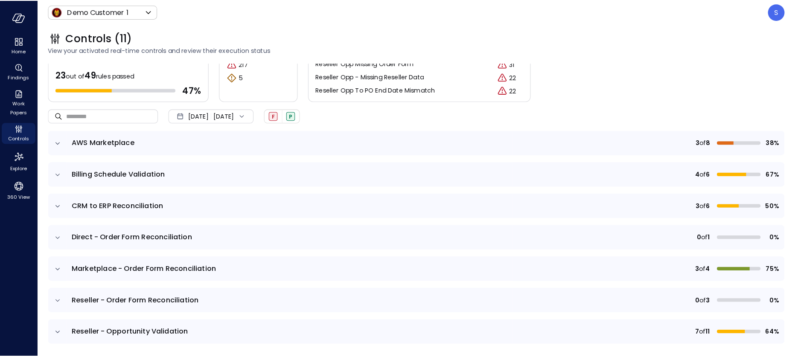
scroll to position [0, 0]
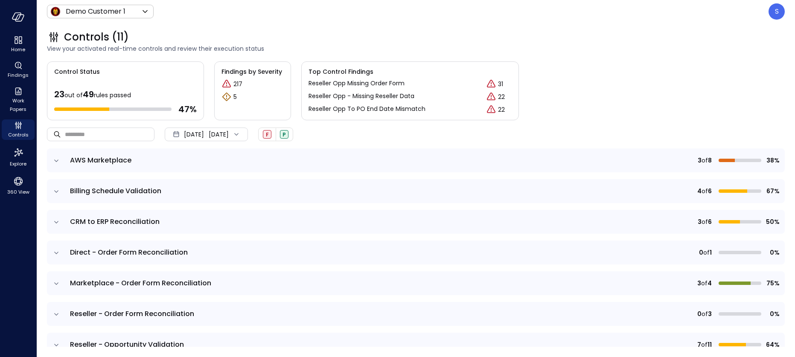
click at [56, 159] on icon "expand row" at bounding box center [56, 161] width 9 height 9
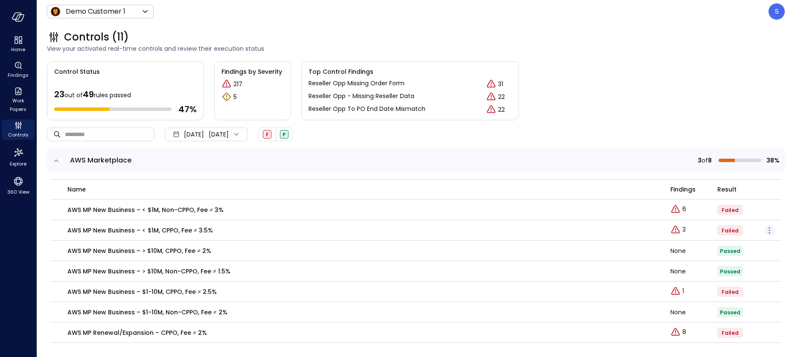
click at [770, 229] on icon "button" at bounding box center [769, 230] width 10 height 10
click at [743, 240] on p "Edit control" at bounding box center [739, 243] width 34 height 9
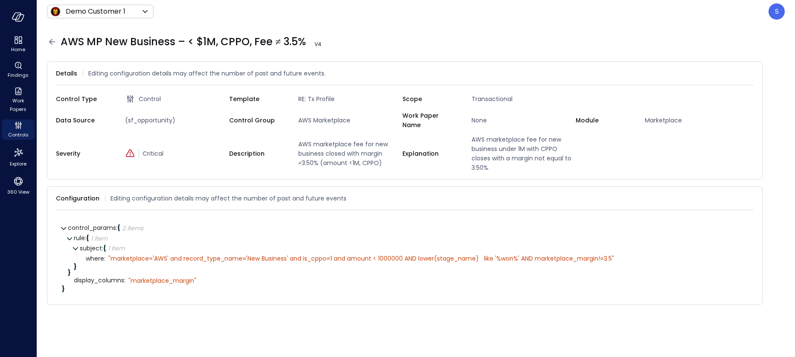
click at [51, 39] on icon at bounding box center [52, 42] width 10 height 10
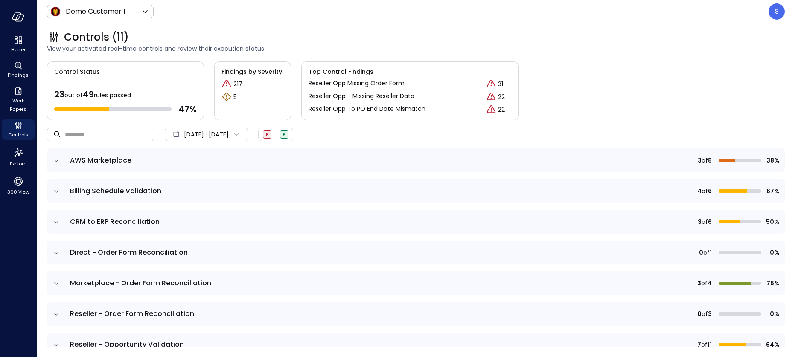
click at [57, 282] on icon "expand row" at bounding box center [56, 284] width 9 height 9
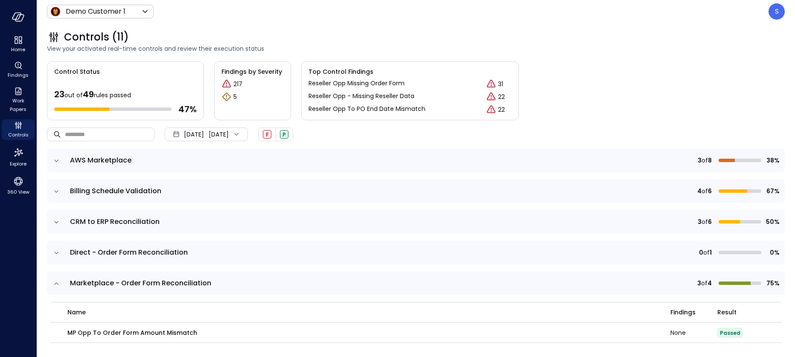
click at [241, 133] on icon at bounding box center [236, 134] width 9 height 9
click at [395, 130] on div "​ ​ [DATE] [DATE] F P" at bounding box center [416, 134] width 738 height 28
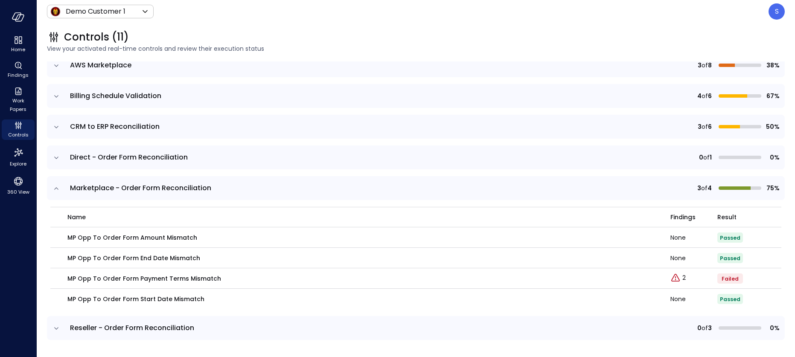
scroll to position [97, 0]
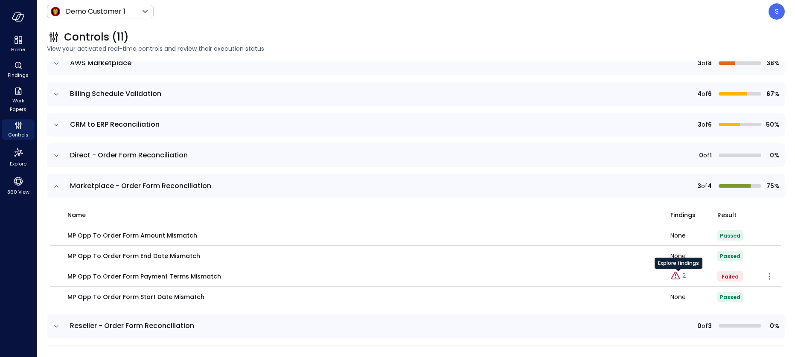
click at [684, 275] on p "2" at bounding box center [683, 275] width 3 height 9
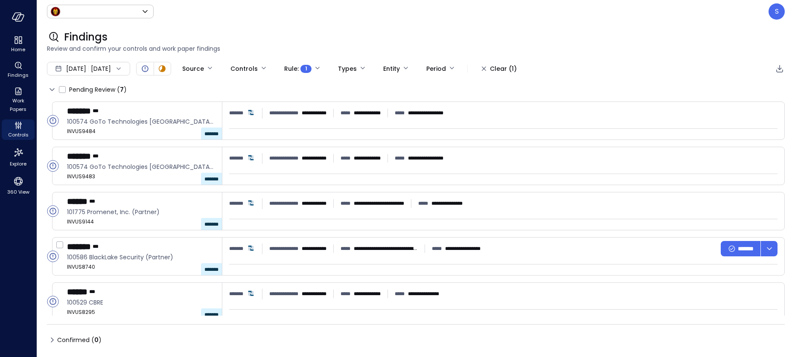
type input "*****"
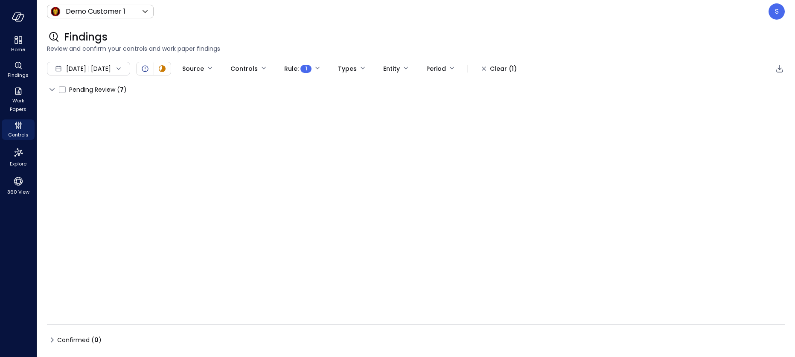
type input "****"
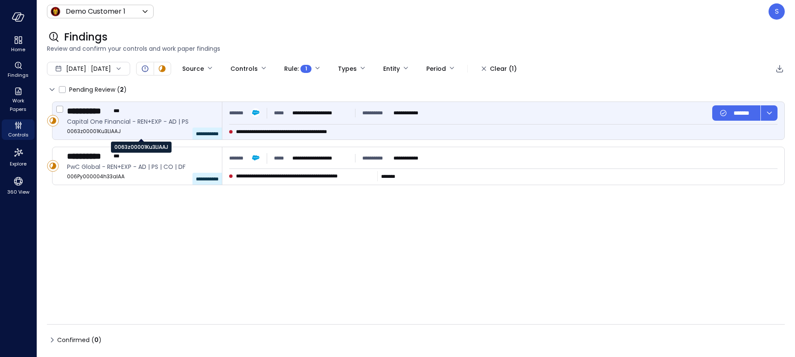
click at [115, 127] on span "0063z00001Ku3LlAAJ" at bounding box center [141, 131] width 148 height 9
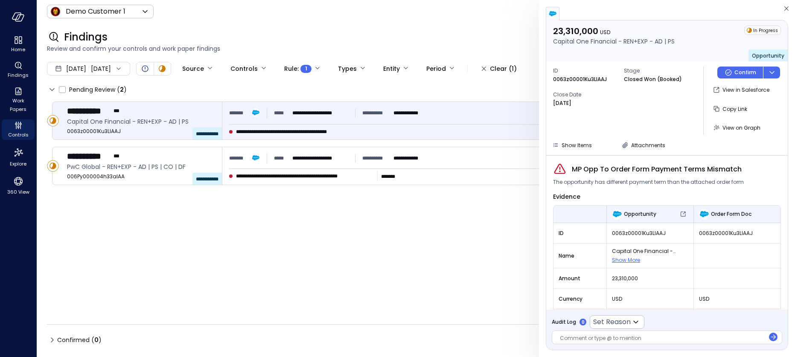
click at [581, 335] on div at bounding box center [662, 339] width 205 height 9
click at [639, 322] on icon at bounding box center [636, 322] width 10 height 10
click at [571, 335] on div at bounding box center [397, 178] width 795 height 357
click at [566, 337] on div at bounding box center [662, 339] width 205 height 9
click at [581, 340] on div at bounding box center [662, 339] width 205 height 9
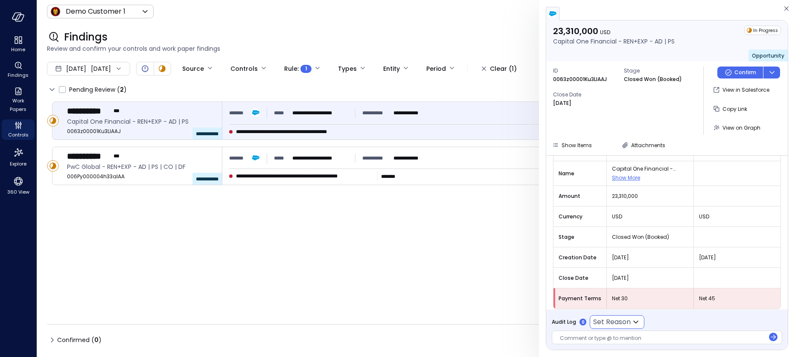
scroll to position [84, 0]
click at [777, 5] on icon "button" at bounding box center [786, 8] width 9 height 10
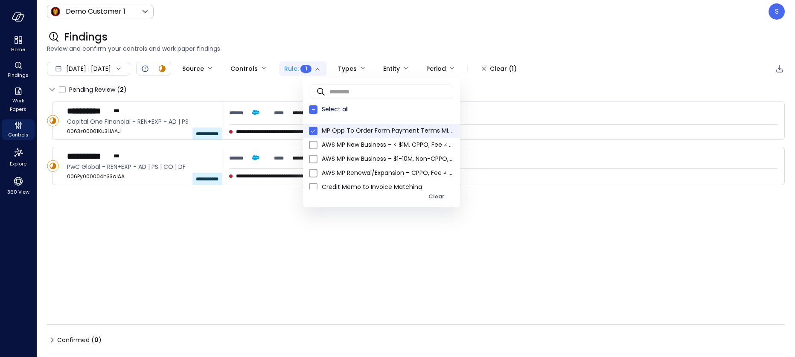
click at [340, 65] on body "**********" at bounding box center [397, 178] width 795 height 357
click at [323, 34] on div at bounding box center [397, 178] width 795 height 357
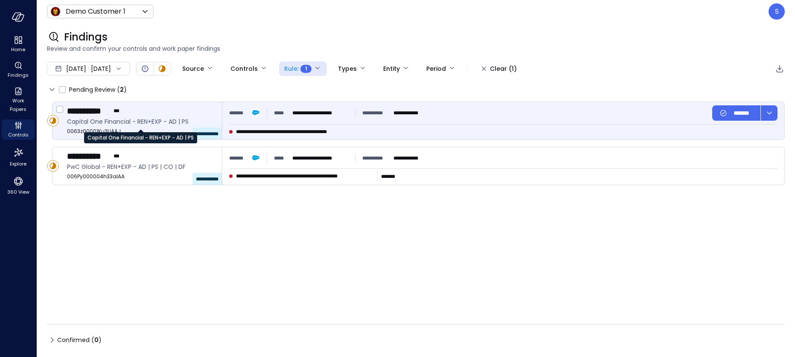
click at [125, 120] on span "Capital One Financial - REN+EXP - AD | PS" at bounding box center [141, 121] width 148 height 9
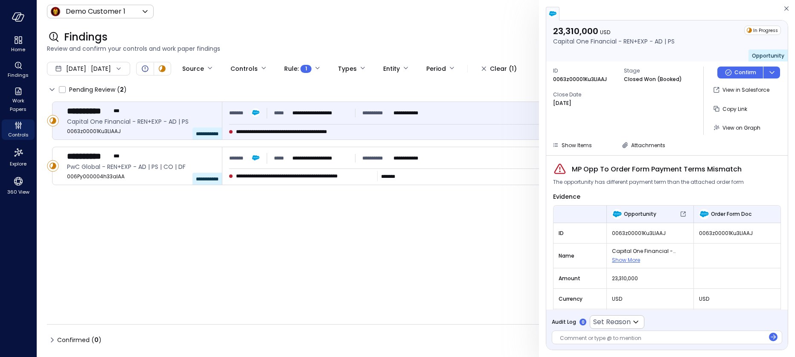
click at [597, 336] on div at bounding box center [662, 339] width 205 height 9
click at [777, 6] on icon "button" at bounding box center [786, 8] width 9 height 10
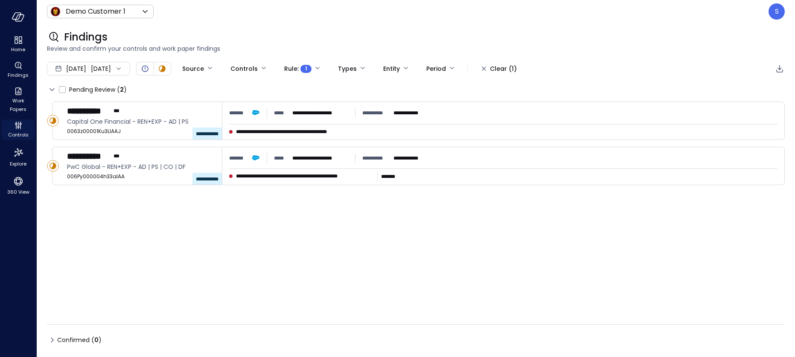
click at [19, 126] on icon "Controls" at bounding box center [18, 125] width 10 height 10
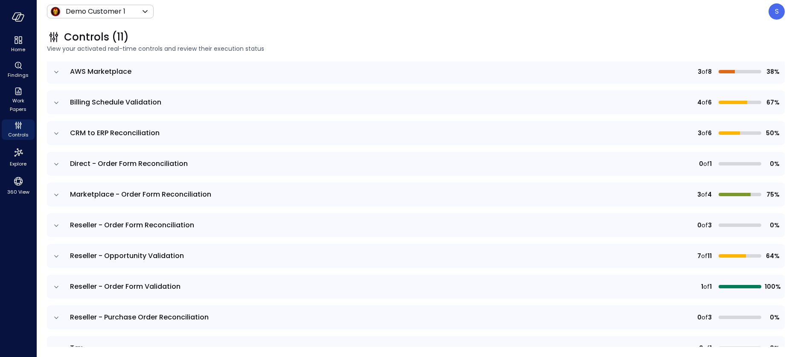
scroll to position [140, 0]
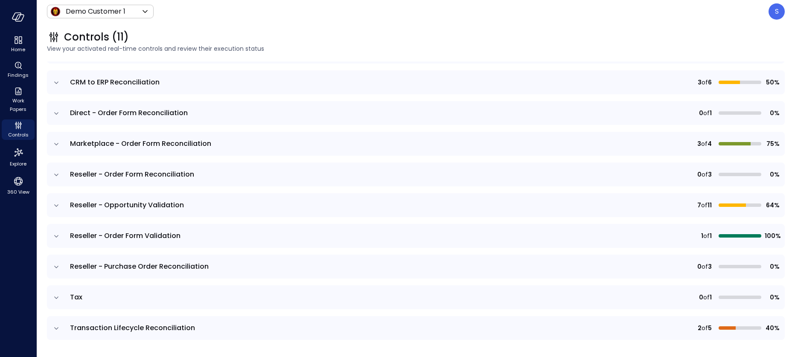
click at [57, 263] on icon "expand row" at bounding box center [56, 267] width 9 height 9
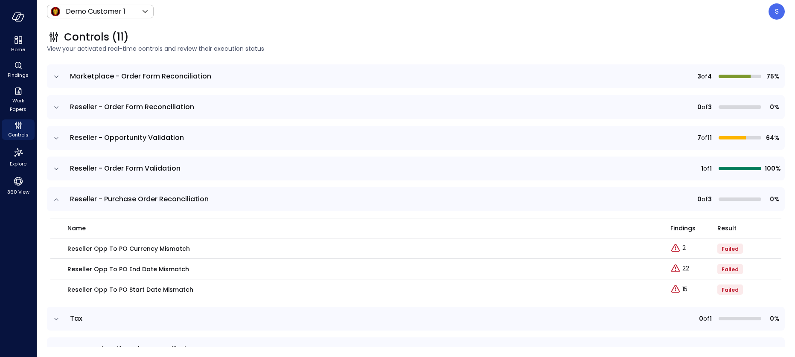
scroll to position [228, 0]
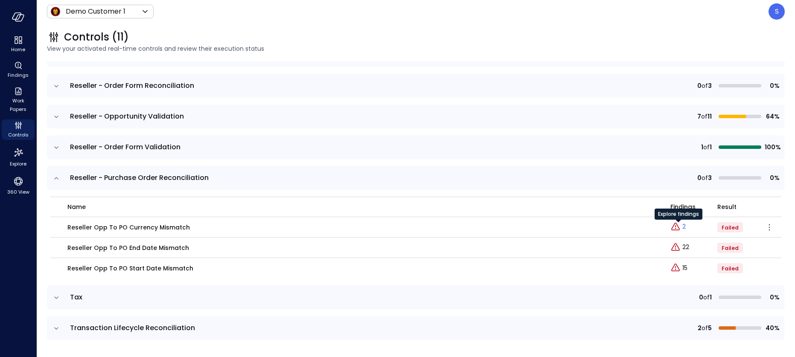
click at [685, 227] on p "2" at bounding box center [683, 226] width 3 height 9
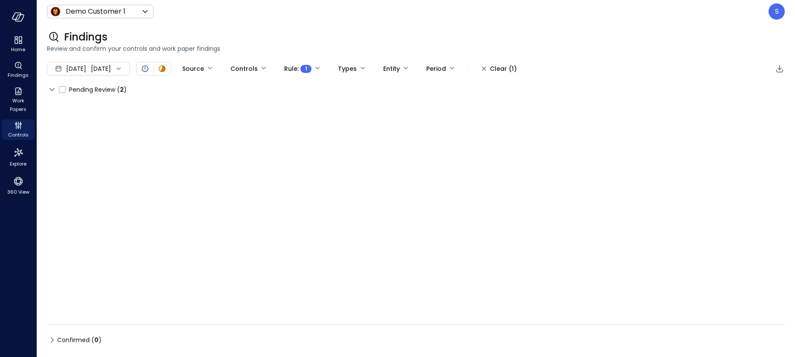
type input "****"
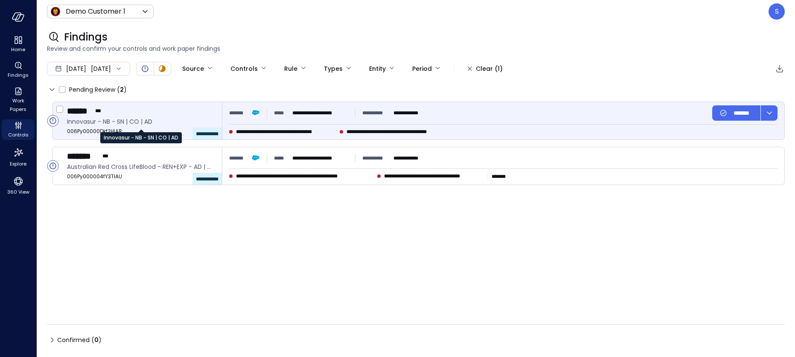
click at [132, 126] on div "Innovasur - NB - SN | CO | AD" at bounding box center [141, 134] width 82 height 17
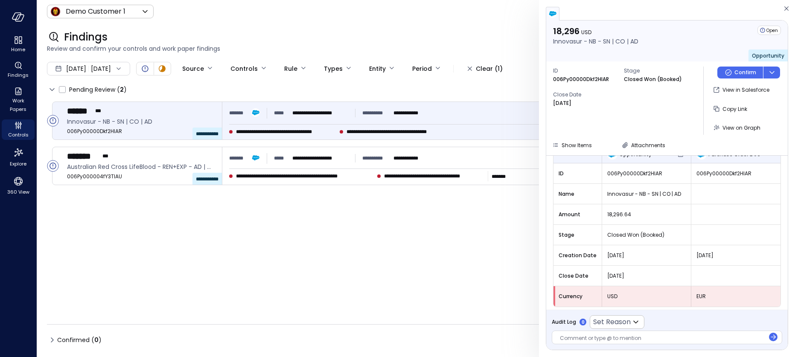
scroll to position [86, 0]
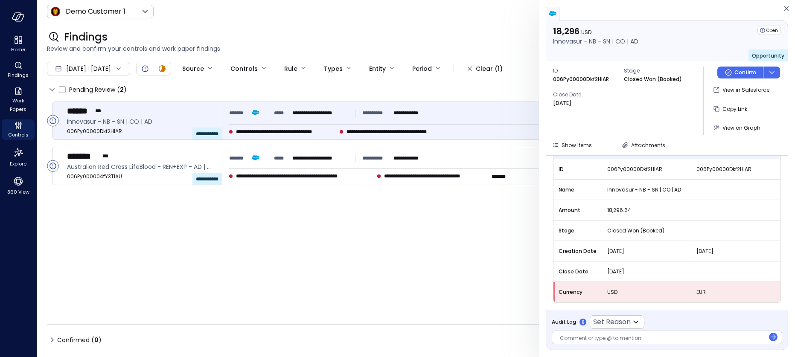
click at [571, 336] on div at bounding box center [662, 339] width 205 height 9
drag, startPoint x: 571, startPoint y: 336, endPoint x: 614, endPoint y: 334, distance: 43.1
click at [614, 335] on div at bounding box center [662, 339] width 205 height 9
click at [633, 319] on icon at bounding box center [636, 322] width 10 height 10
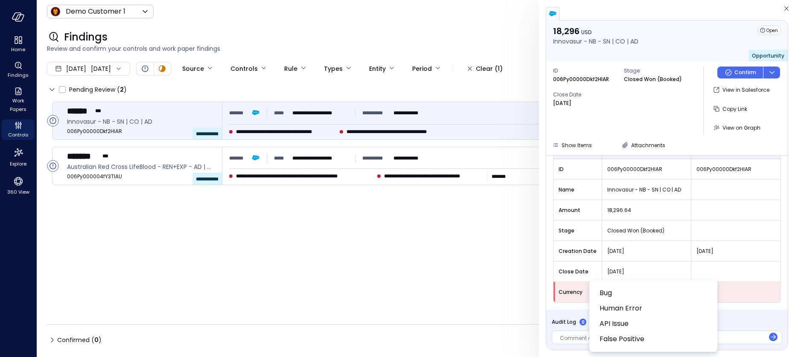
click at [622, 144] on div at bounding box center [397, 178] width 795 height 357
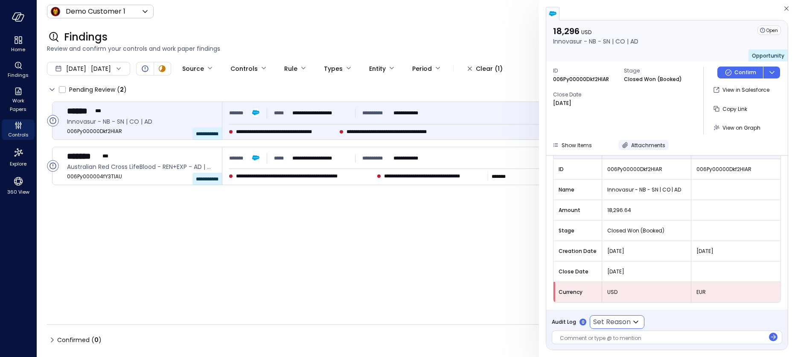
click at [624, 143] on icon "button" at bounding box center [625, 145] width 9 height 9
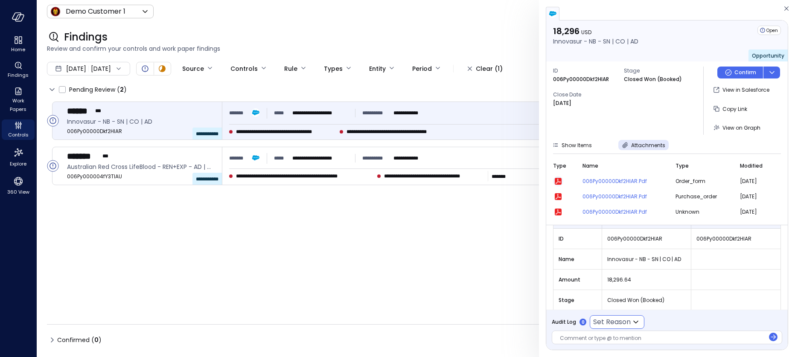
click at [557, 178] on icon "button" at bounding box center [558, 181] width 7 height 7
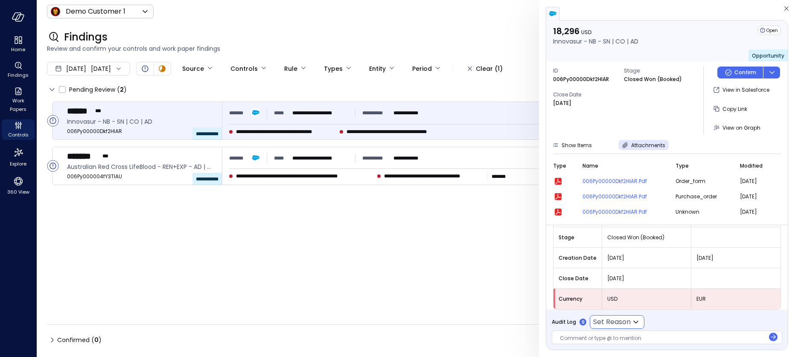
scroll to position [156, 0]
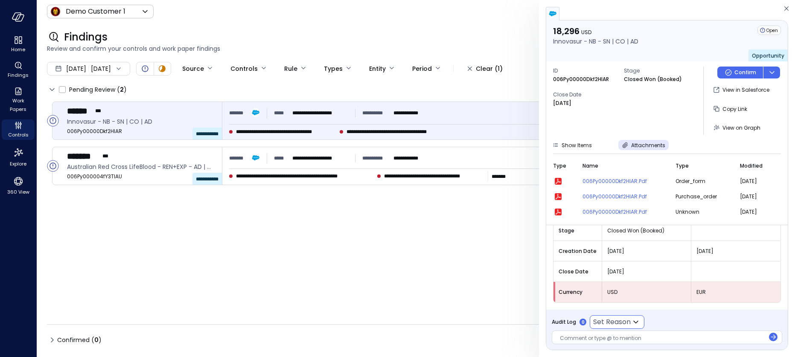
click at [579, 338] on div at bounding box center [662, 339] width 205 height 9
click at [149, 248] on div "**********" at bounding box center [416, 209] width 738 height 214
click at [18, 185] on icon "360 View" at bounding box center [18, 181] width 9 height 9
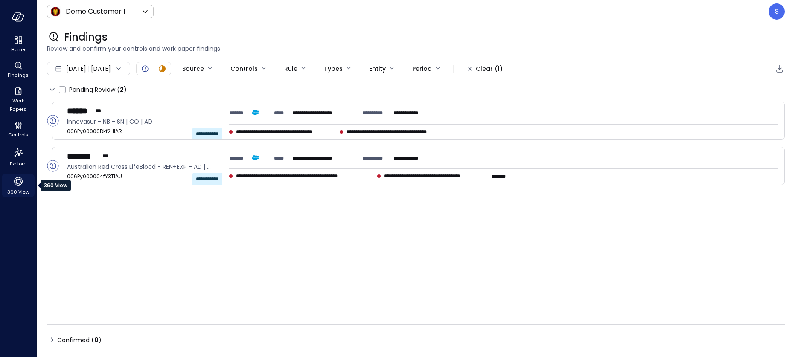
click at [18, 185] on icon "360 View" at bounding box center [18, 181] width 9 height 9
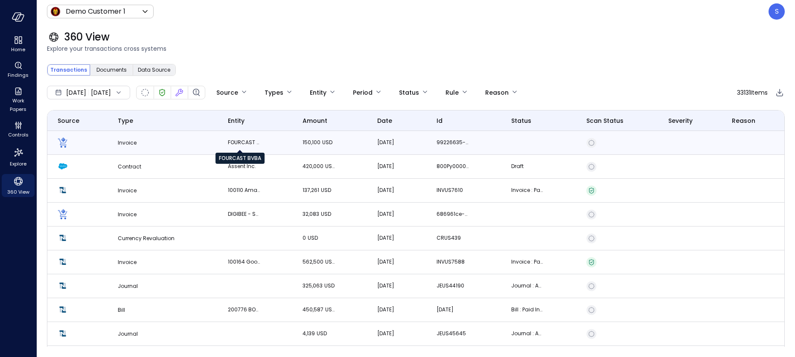
click at [247, 140] on p "FOURCAST BVBA" at bounding box center [244, 142] width 32 height 9
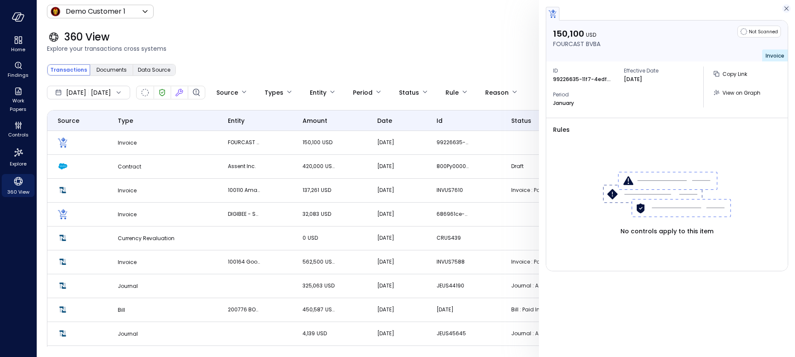
click at [777, 6] on icon "button" at bounding box center [786, 8] width 9 height 10
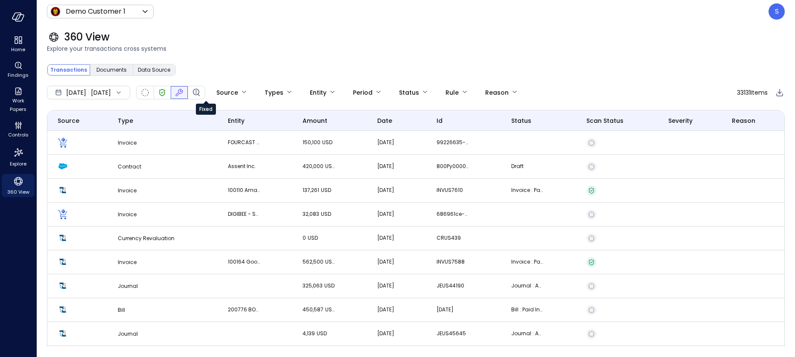
click at [184, 92] on icon "Fixed" at bounding box center [179, 92] width 10 height 10
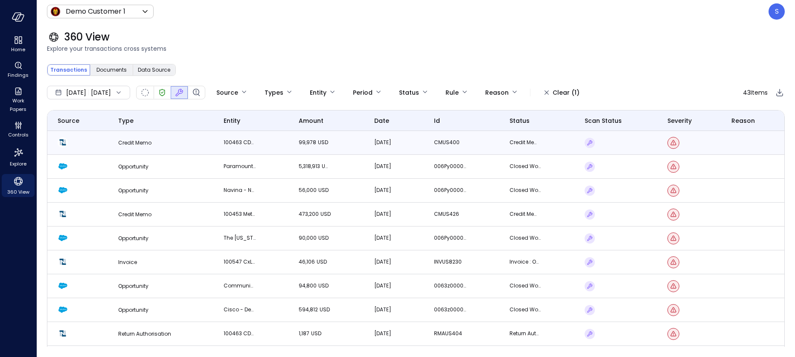
click at [230, 137] on td "100463 CDW Corporation (Partner)" at bounding box center [250, 143] width 75 height 24
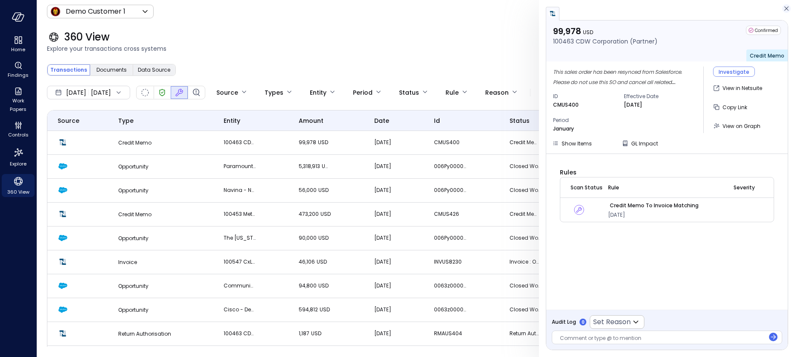
click at [777, 8] on icon "button" at bounding box center [786, 8] width 9 height 10
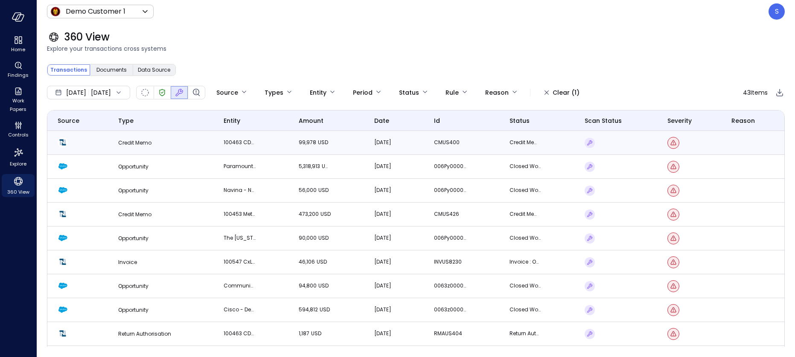
click at [184, 141] on td "Credit Memo" at bounding box center [160, 143] width 105 height 24
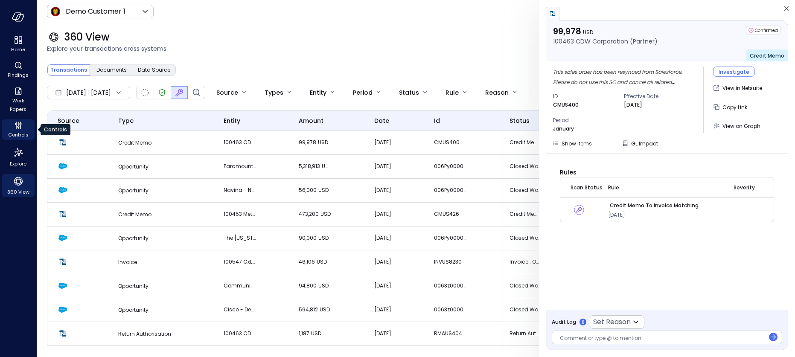
click at [18, 127] on icon "Controls" at bounding box center [18, 127] width 2 height 2
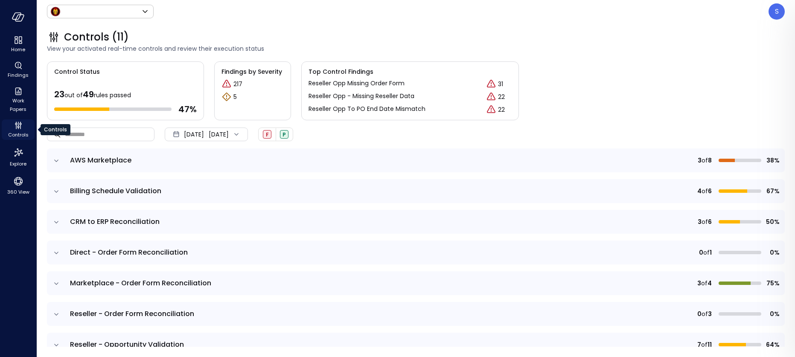
type input "*****"
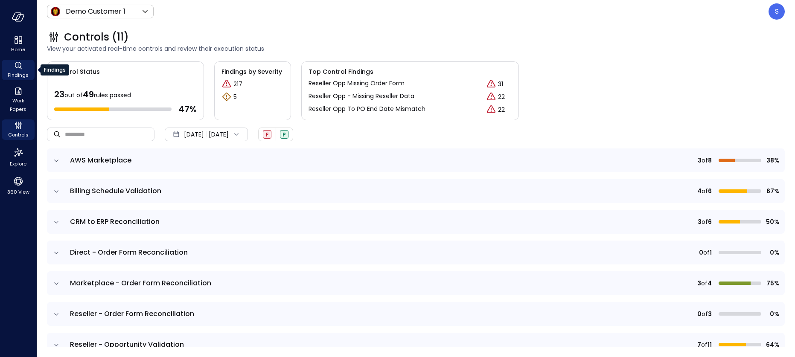
click at [17, 71] on span "Findings" at bounding box center [18, 75] width 21 height 9
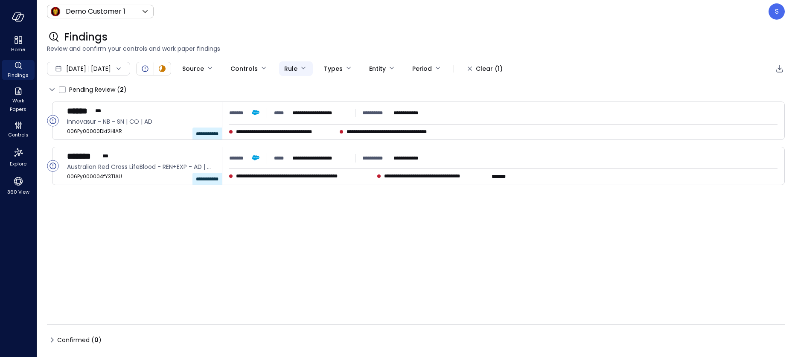
click at [326, 67] on body "**********" at bounding box center [397, 178] width 795 height 357
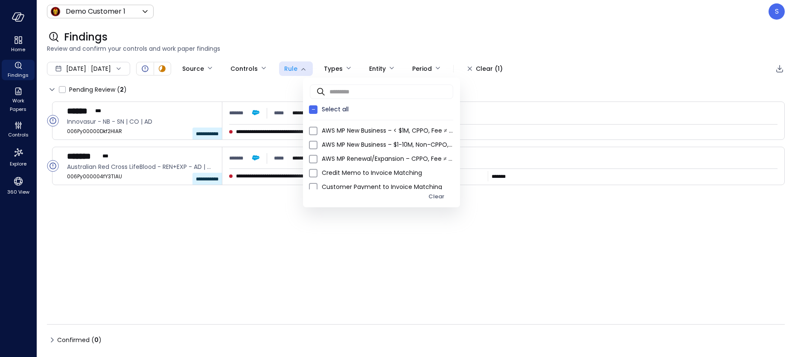
click at [326, 37] on div at bounding box center [397, 178] width 795 height 357
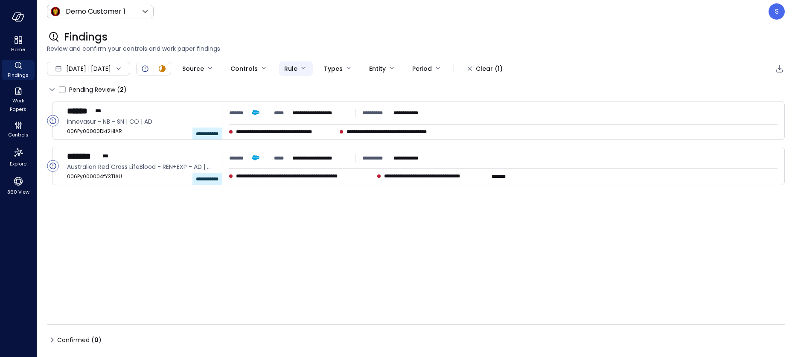
click at [328, 65] on body "**********" at bounding box center [397, 178] width 795 height 357
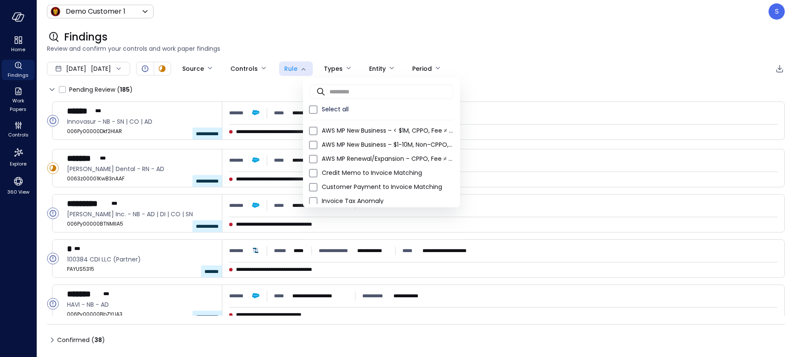
click at [308, 16] on div at bounding box center [397, 178] width 795 height 357
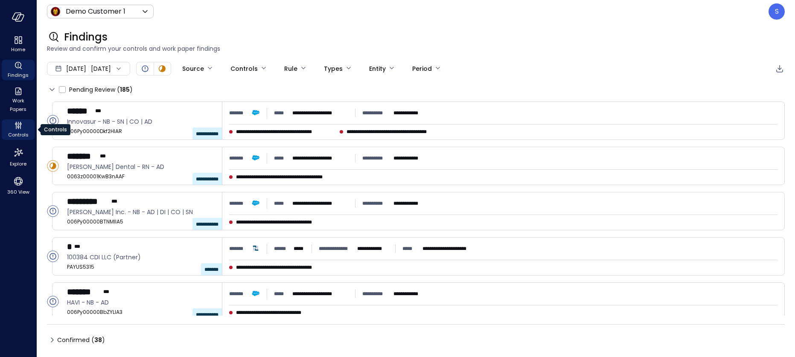
click at [17, 131] on span "Controls" at bounding box center [18, 135] width 20 height 9
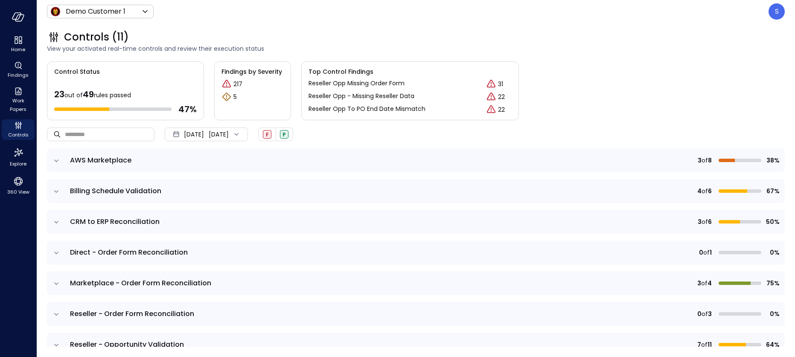
click at [57, 160] on icon "expand row" at bounding box center [56, 161] width 9 height 9
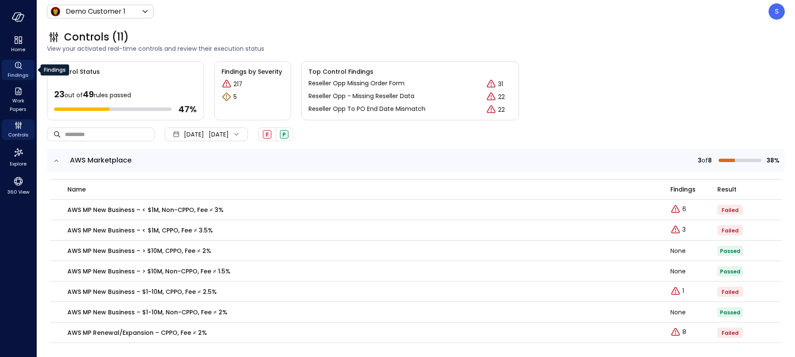
click at [19, 72] on span "Findings" at bounding box center [18, 75] width 21 height 9
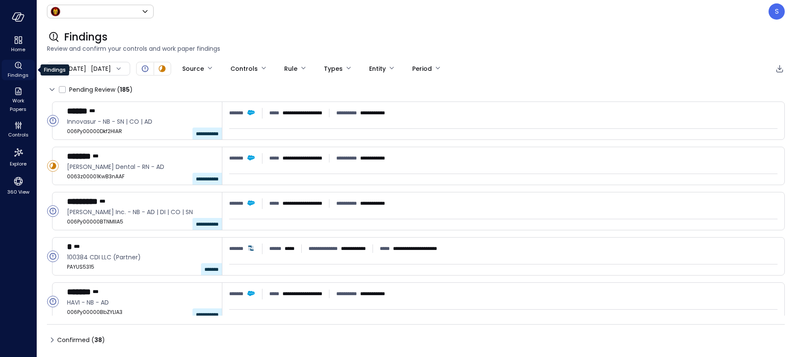
type input "*****"
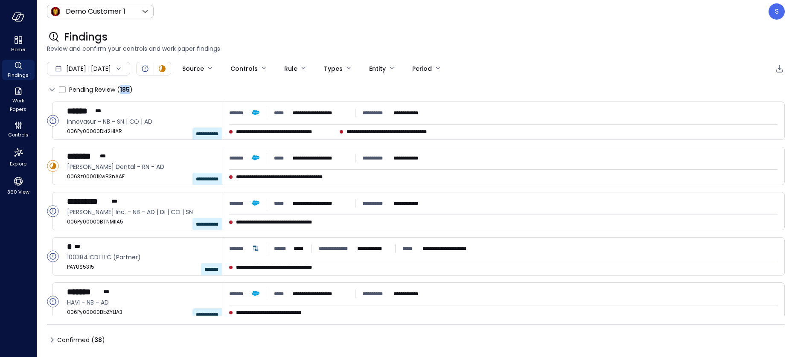
drag, startPoint x: 120, startPoint y: 87, endPoint x: 131, endPoint y: 88, distance: 10.7
click at [131, 88] on div "( 185 )" at bounding box center [125, 89] width 16 height 9
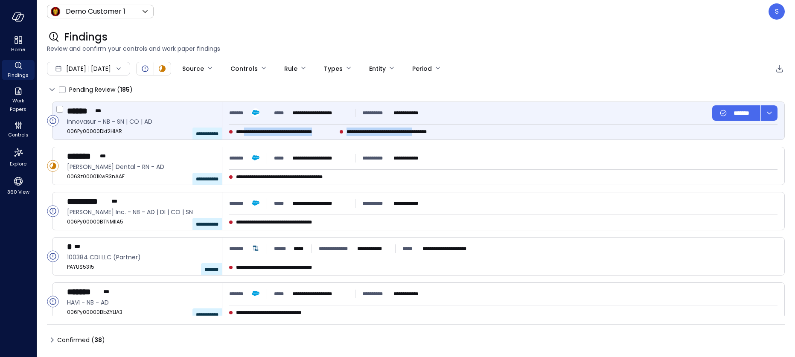
drag, startPoint x: 248, startPoint y: 133, endPoint x: 426, endPoint y: 132, distance: 178.0
click at [426, 133] on div "**********" at bounding box center [385, 132] width 312 height 9
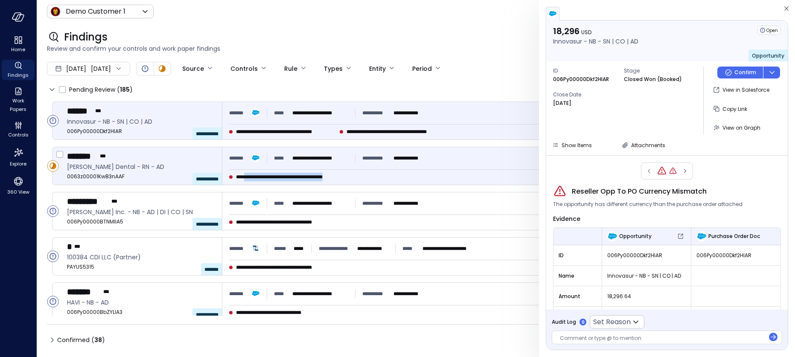
drag, startPoint x: 251, startPoint y: 179, endPoint x: 368, endPoint y: 175, distance: 117.0
click at [368, 175] on div "**********" at bounding box center [385, 177] width 312 height 9
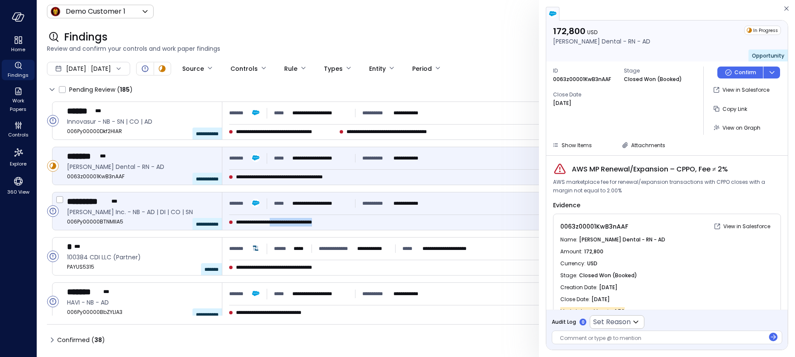
drag, startPoint x: 277, startPoint y: 222, endPoint x: 335, endPoint y: 223, distance: 57.2
click at [335, 223] on div "**********" at bounding box center [385, 222] width 312 height 9
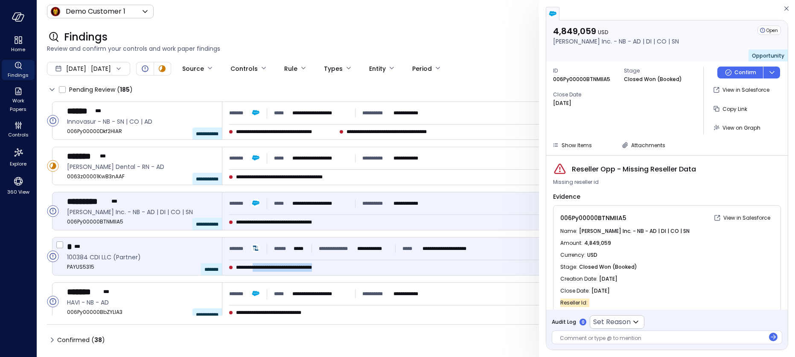
drag, startPoint x: 262, startPoint y: 268, endPoint x: 354, endPoint y: 263, distance: 92.3
click at [354, 263] on div "**********" at bounding box center [385, 267] width 312 height 9
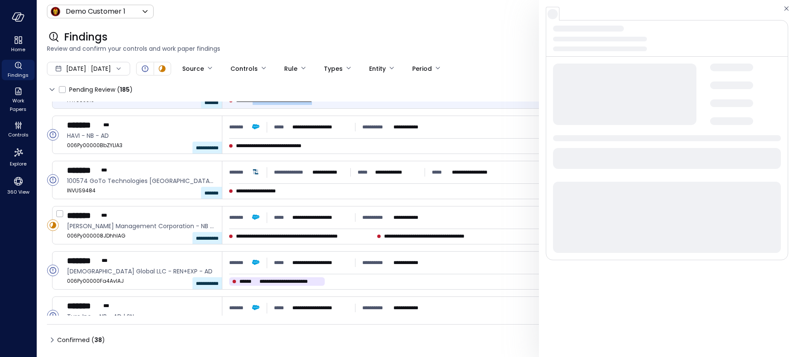
scroll to position [169, 0]
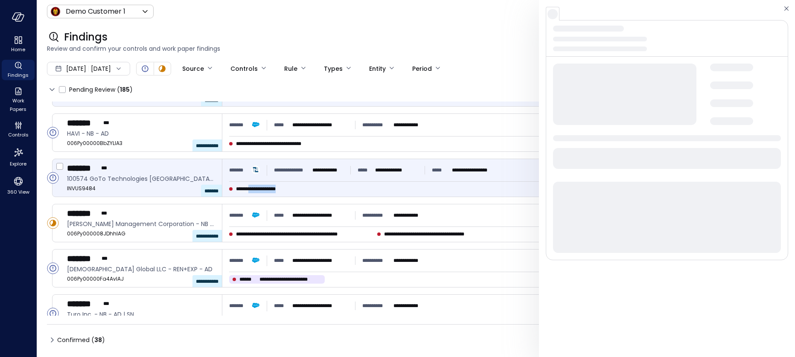
drag, startPoint x: 252, startPoint y: 188, endPoint x: 292, endPoint y: 188, distance: 40.1
click at [292, 188] on div "**********" at bounding box center [385, 189] width 312 height 9
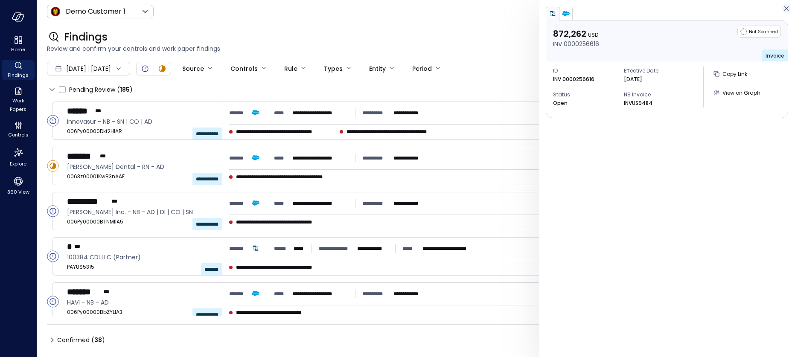
click at [777, 6] on icon "button" at bounding box center [786, 8] width 9 height 10
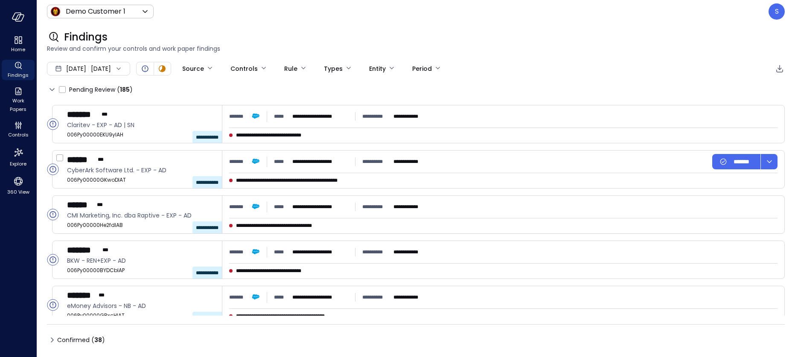
scroll to position [684, 0]
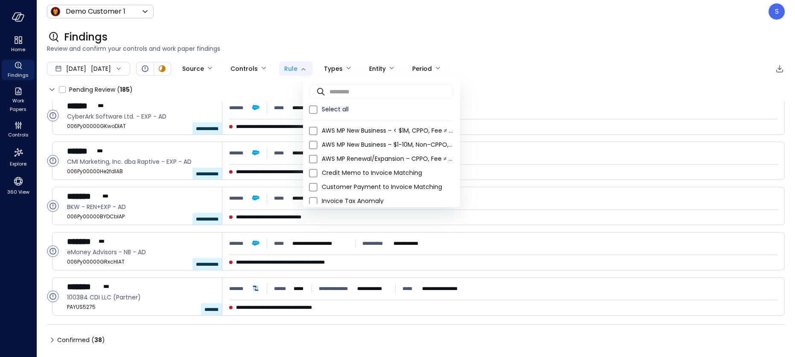
click at [327, 68] on body "**********" at bounding box center [397, 178] width 795 height 357
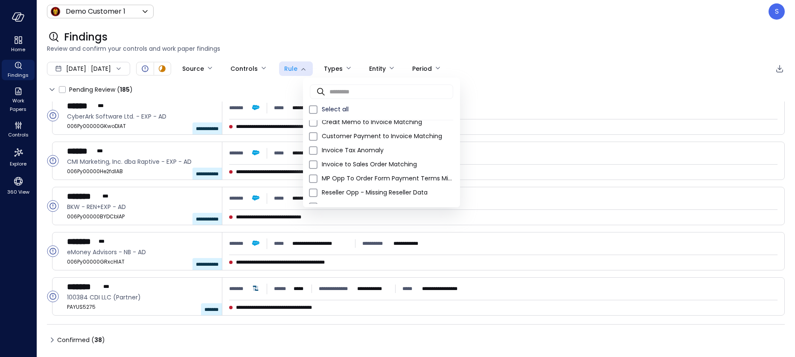
scroll to position [53, 0]
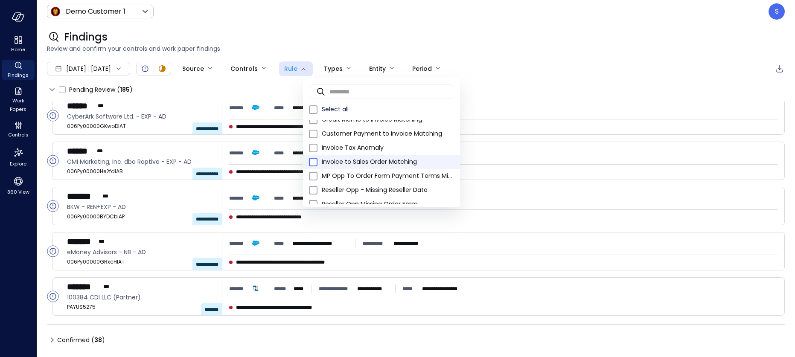
type input "****"
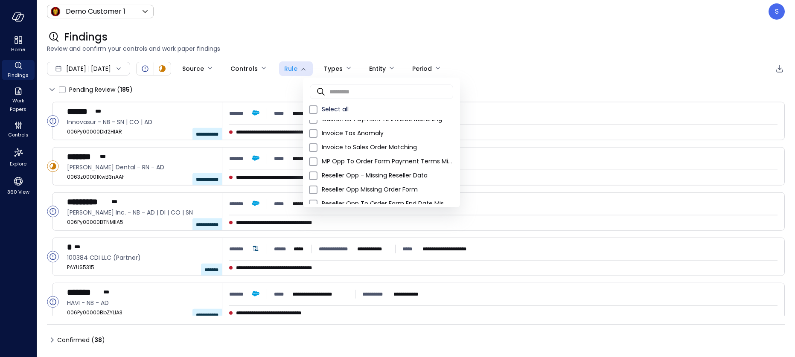
scroll to position [70, 0]
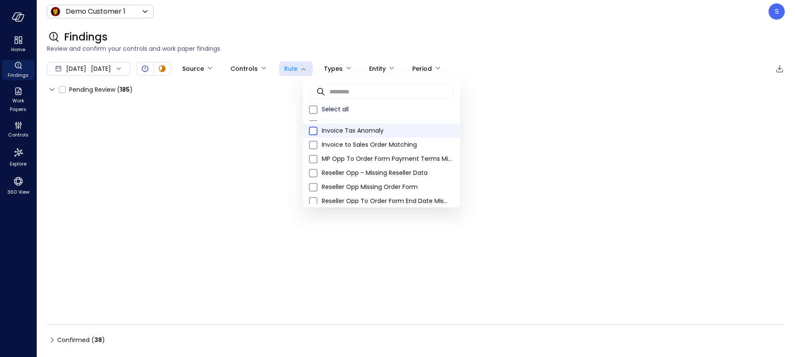
type input "**"
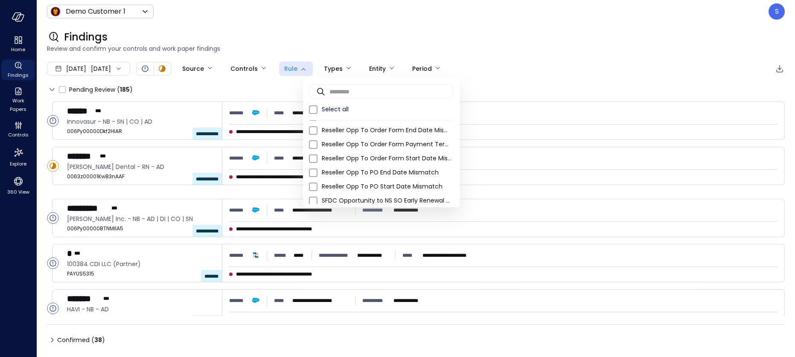
scroll to position [159, 0]
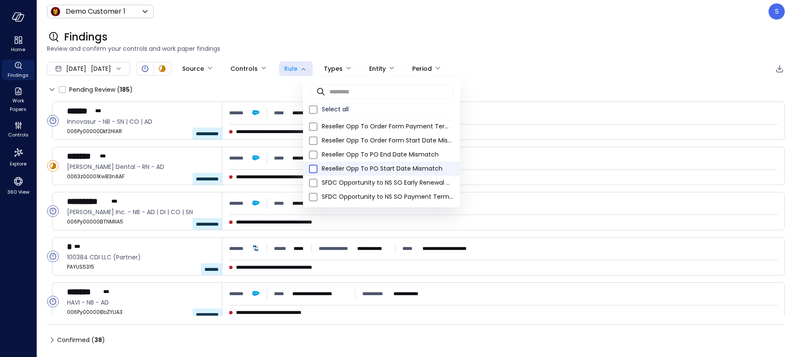
type input "****"
click at [601, 57] on div at bounding box center [397, 178] width 795 height 357
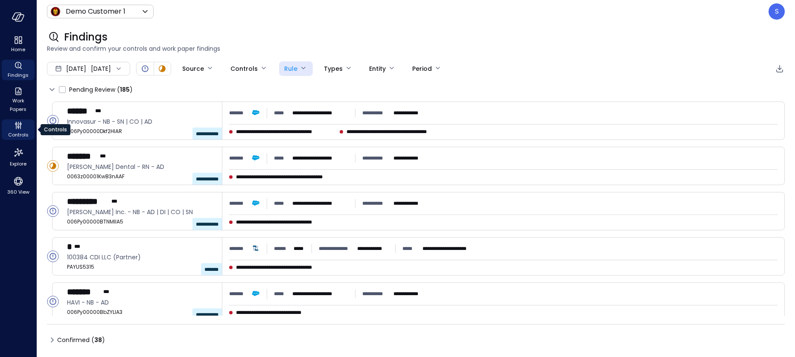
click at [20, 132] on span "Controls" at bounding box center [18, 135] width 20 height 9
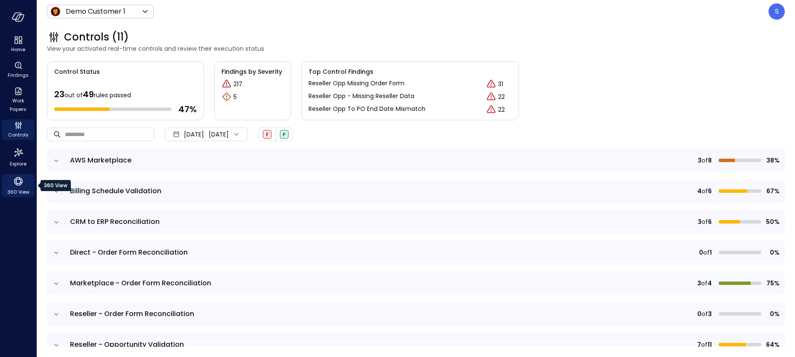
click at [19, 182] on icon "360 View" at bounding box center [18, 181] width 13 height 13
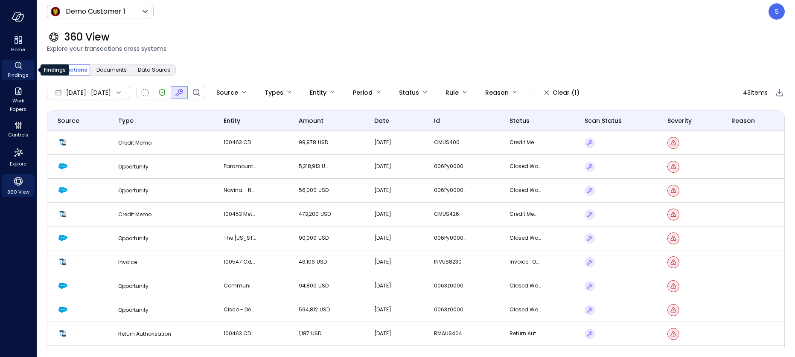
click at [20, 69] on icon "Findings" at bounding box center [18, 66] width 10 height 10
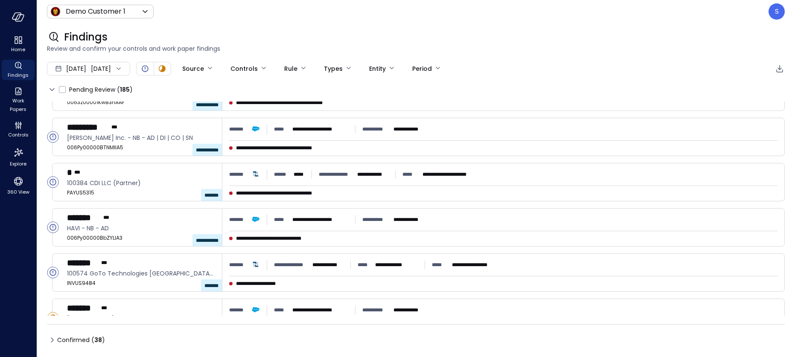
scroll to position [75, 0]
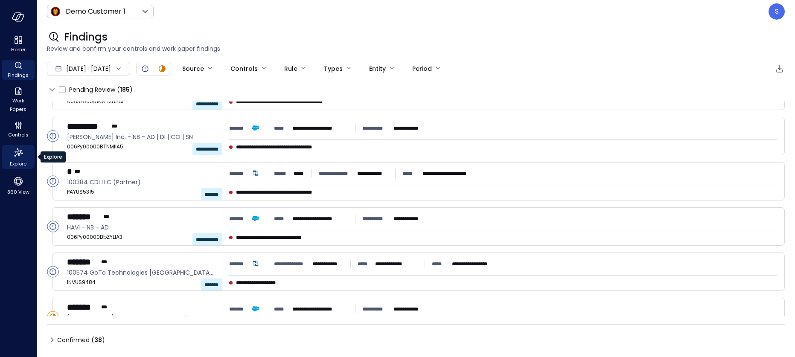
click at [14, 153] on icon "Explore" at bounding box center [19, 153] width 14 height 14
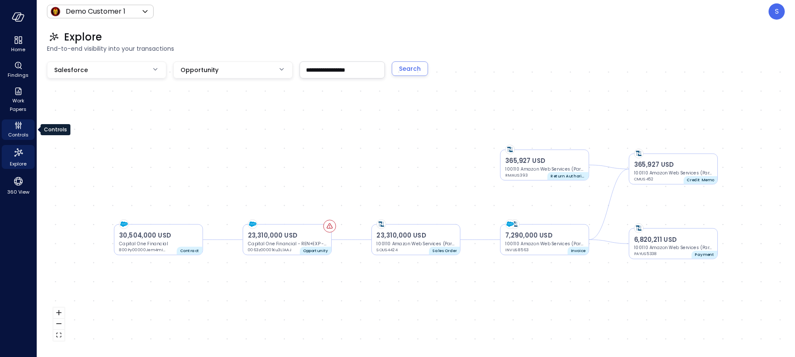
click at [17, 126] on icon "Controls" at bounding box center [18, 127] width 2 height 2
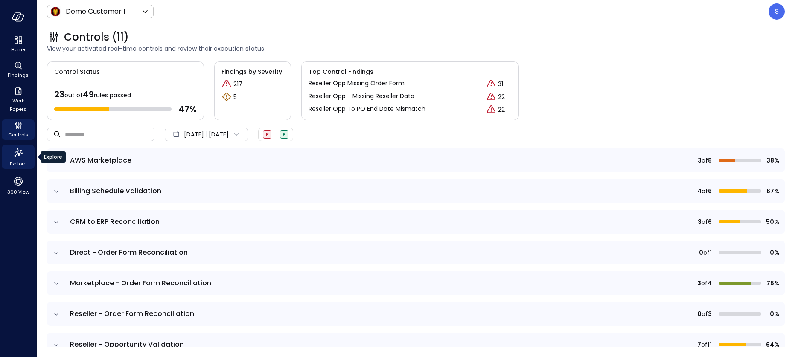
click at [17, 153] on icon "Explore" at bounding box center [18, 153] width 9 height 9
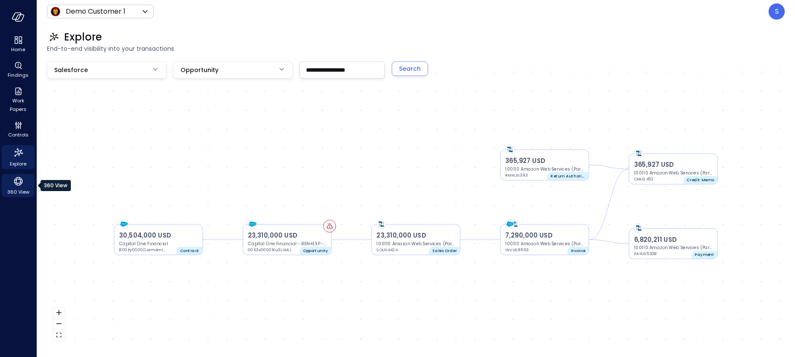
click at [13, 190] on span "360 View" at bounding box center [18, 192] width 22 height 9
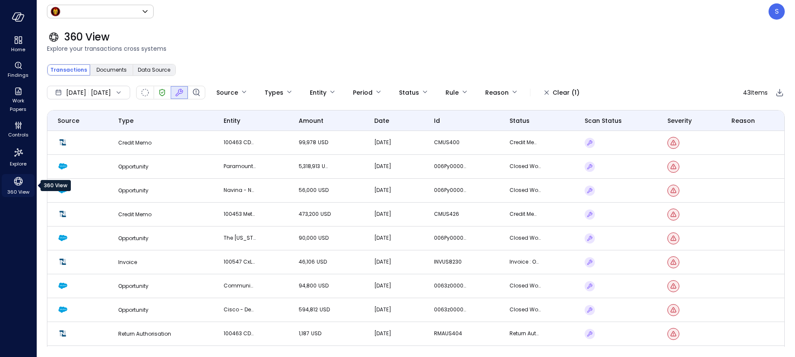
type input "*****"
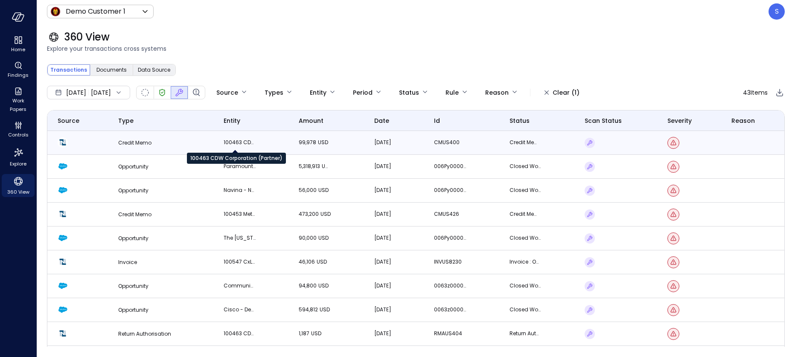
click at [239, 140] on p "100463 CDW Corporation (Partner)" at bounding box center [240, 142] width 32 height 9
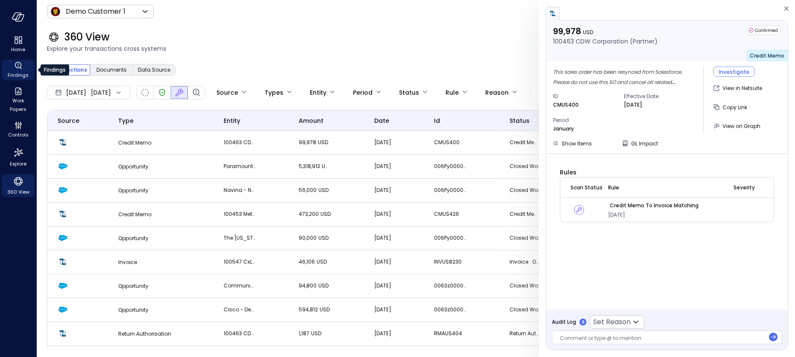
click at [20, 73] on span "Findings" at bounding box center [18, 75] width 21 height 9
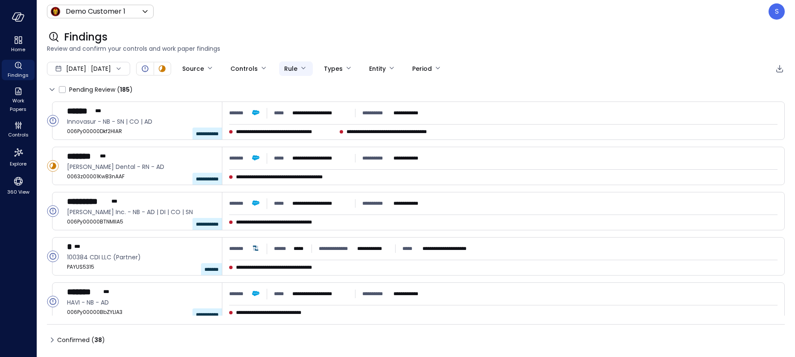
click at [327, 66] on body "**********" at bounding box center [397, 178] width 795 height 357
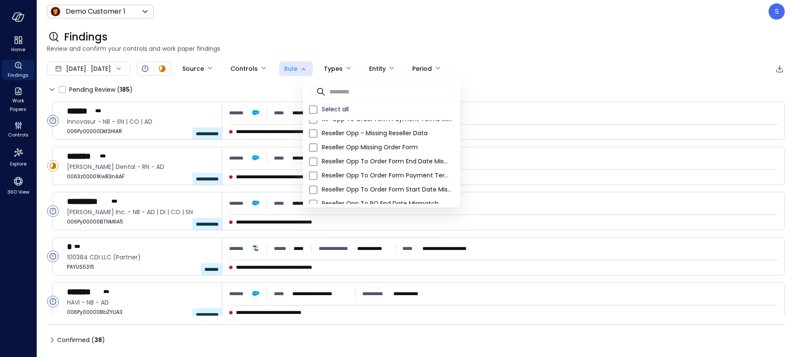
scroll to position [159, 0]
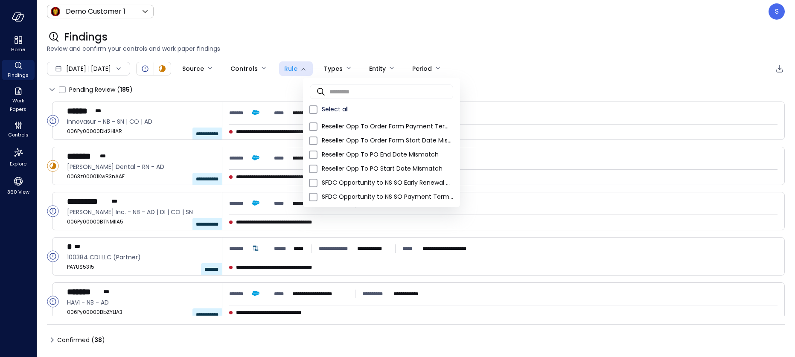
click at [324, 27] on div at bounding box center [397, 178] width 795 height 357
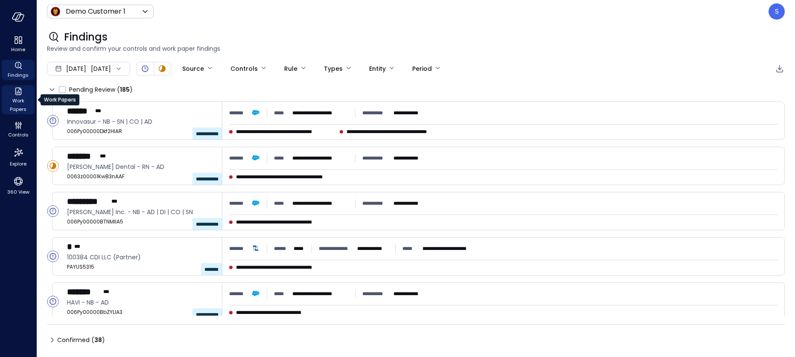
click at [17, 104] on span "Work Papers" at bounding box center [18, 104] width 26 height 17
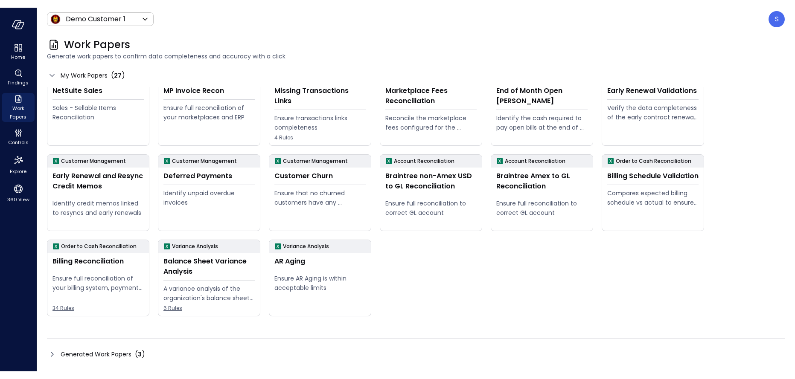
scroll to position [173, 0]
